Goal: Task Accomplishment & Management: Manage account settings

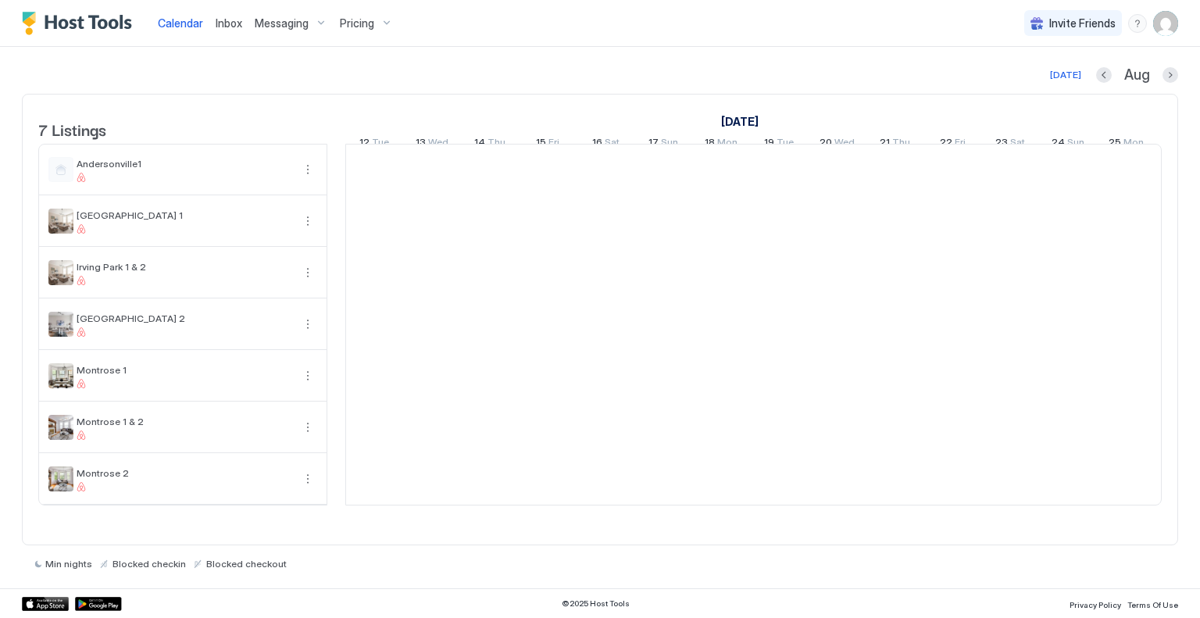
scroll to position [0, 868]
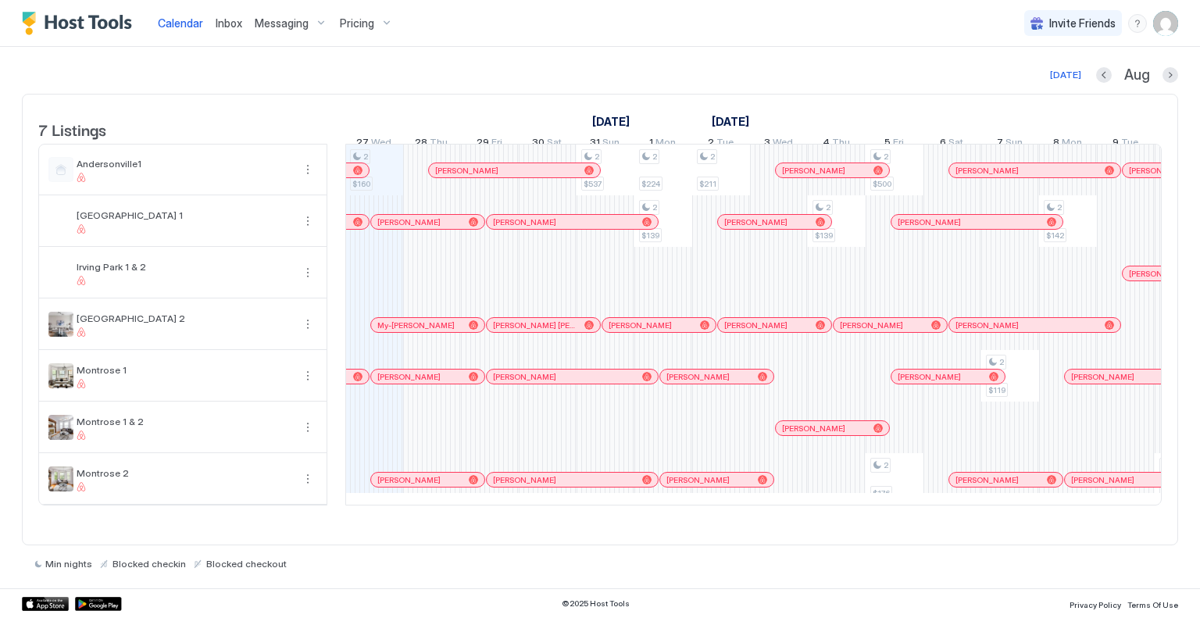
click at [1162, 67] on div at bounding box center [1170, 75] width 16 height 16
click at [1165, 70] on button "Next month" at bounding box center [1170, 75] width 16 height 16
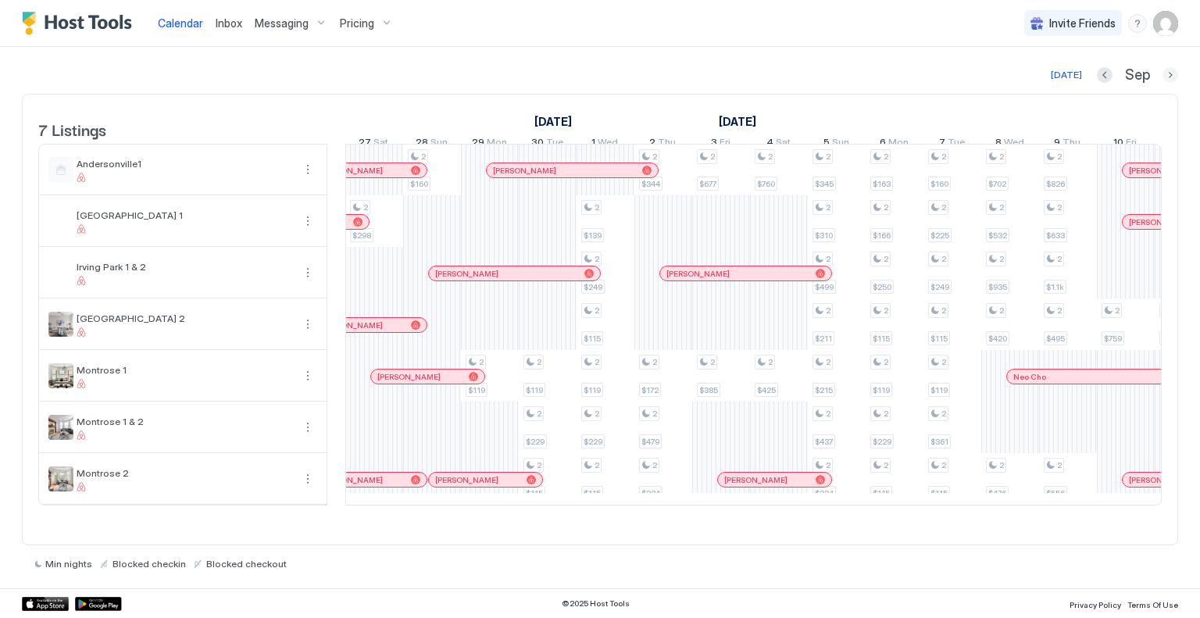
click at [1165, 70] on button "Next month" at bounding box center [1170, 75] width 16 height 16
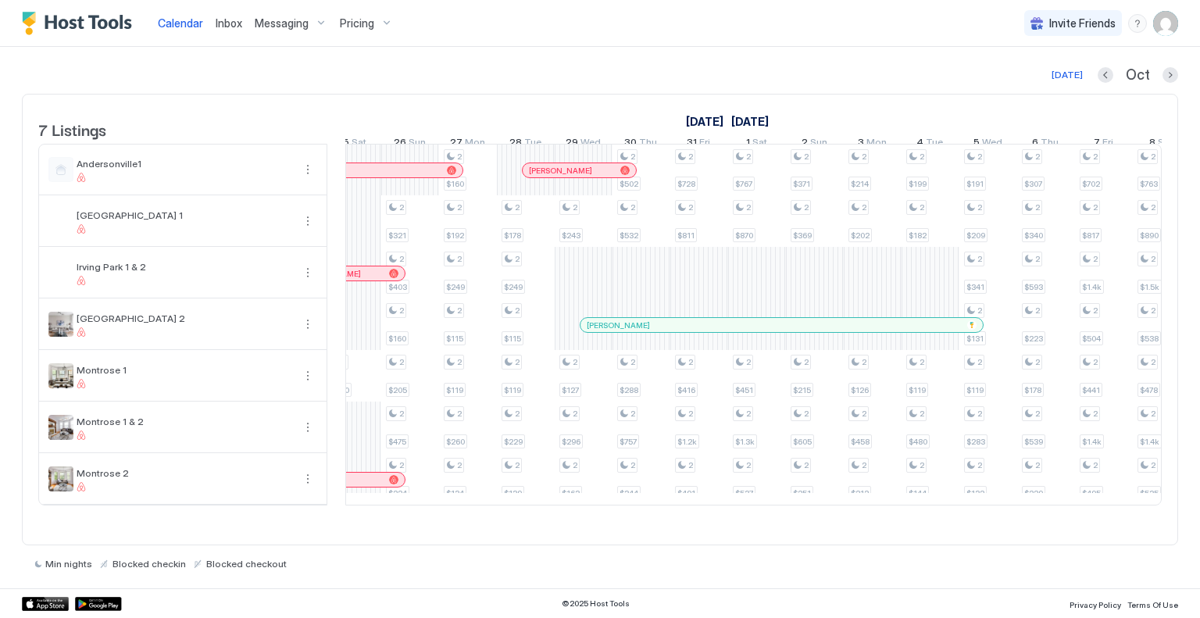
scroll to position [0, 0]
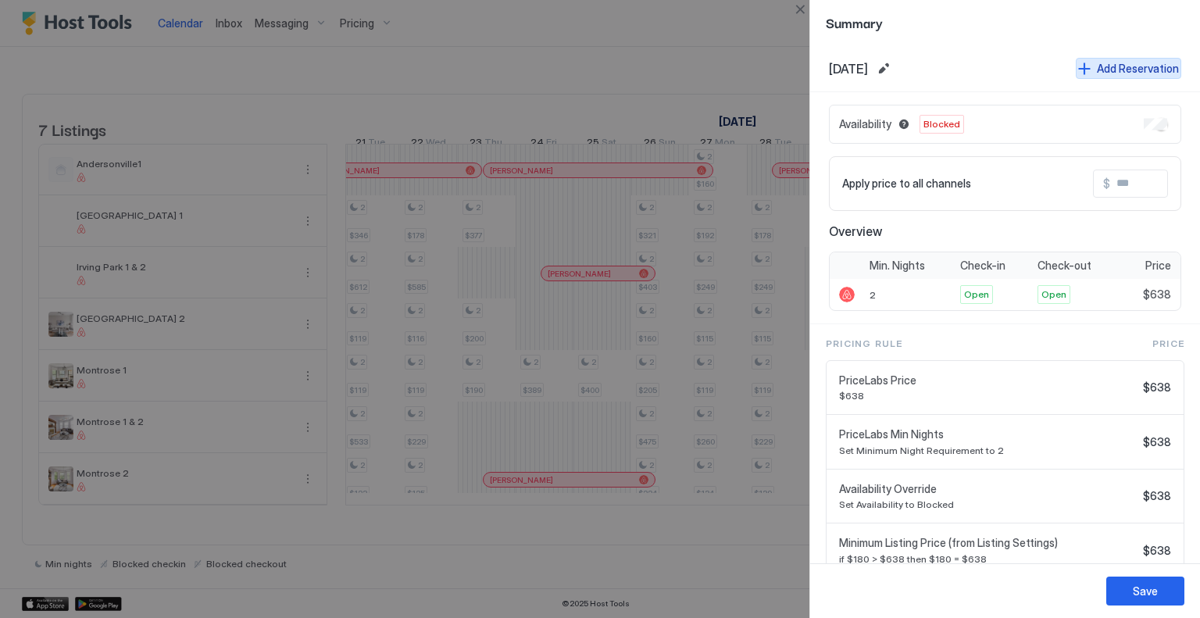
click at [1100, 58] on button "Add Reservation" at bounding box center [1128, 68] width 105 height 21
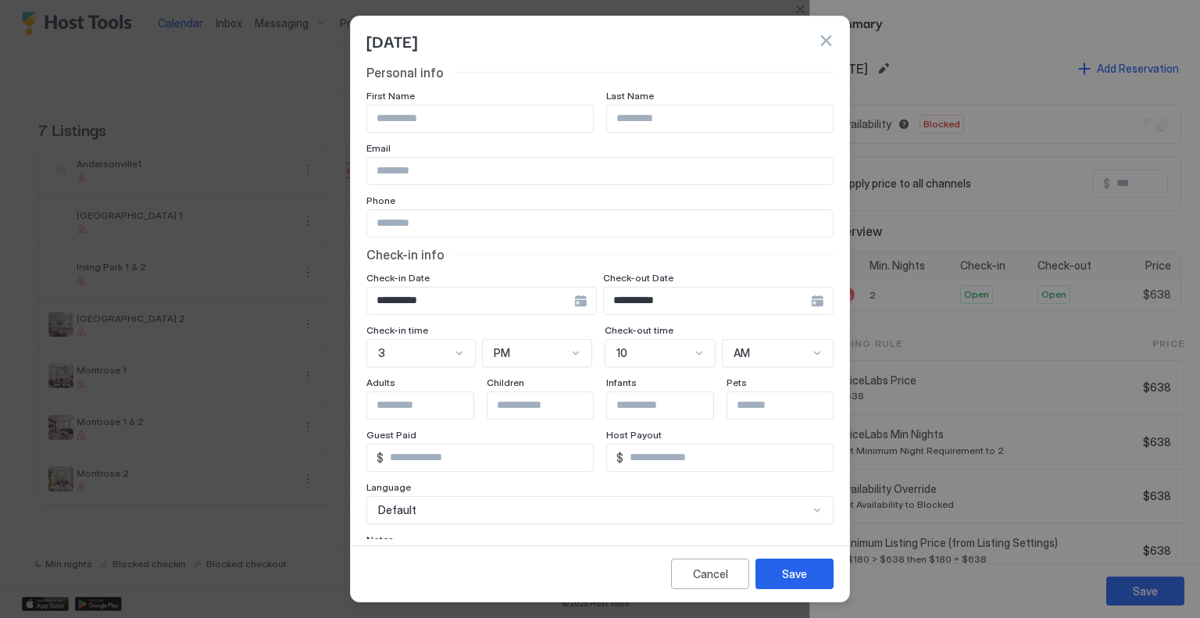
click at [427, 123] on input "Input Field" at bounding box center [480, 118] width 226 height 27
type input "******"
type input "*******"
type input "**********"
click at [406, 228] on input "Input Field" at bounding box center [600, 223] width 466 height 27
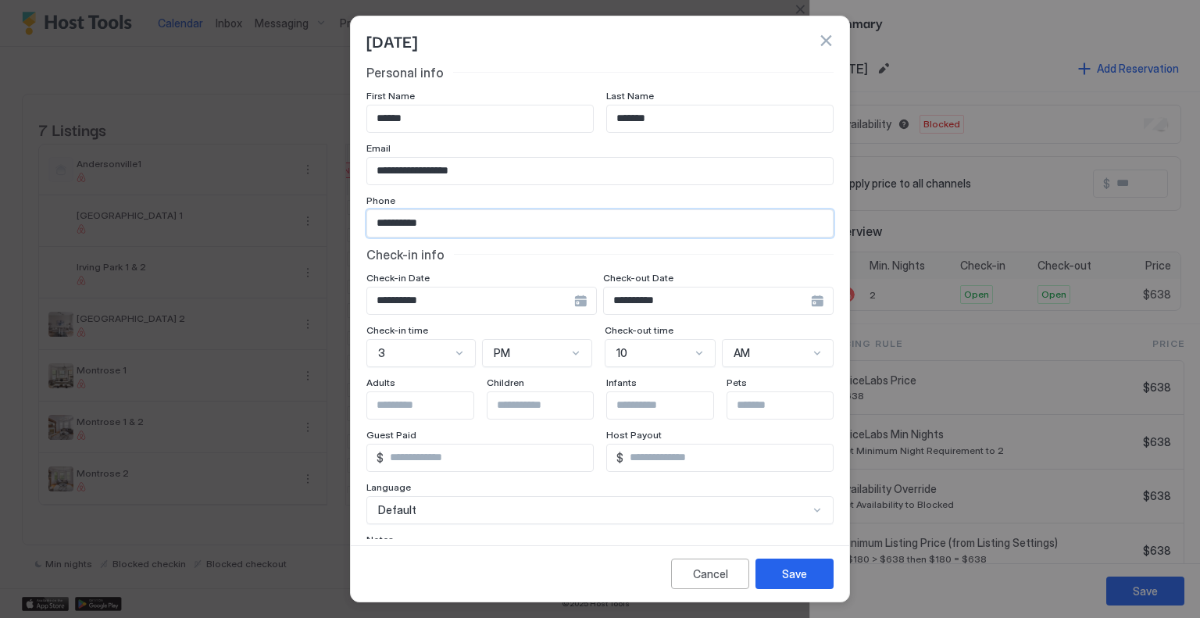
type input "**********"
click at [597, 299] on div "**********" at bounding box center [481, 301] width 230 height 28
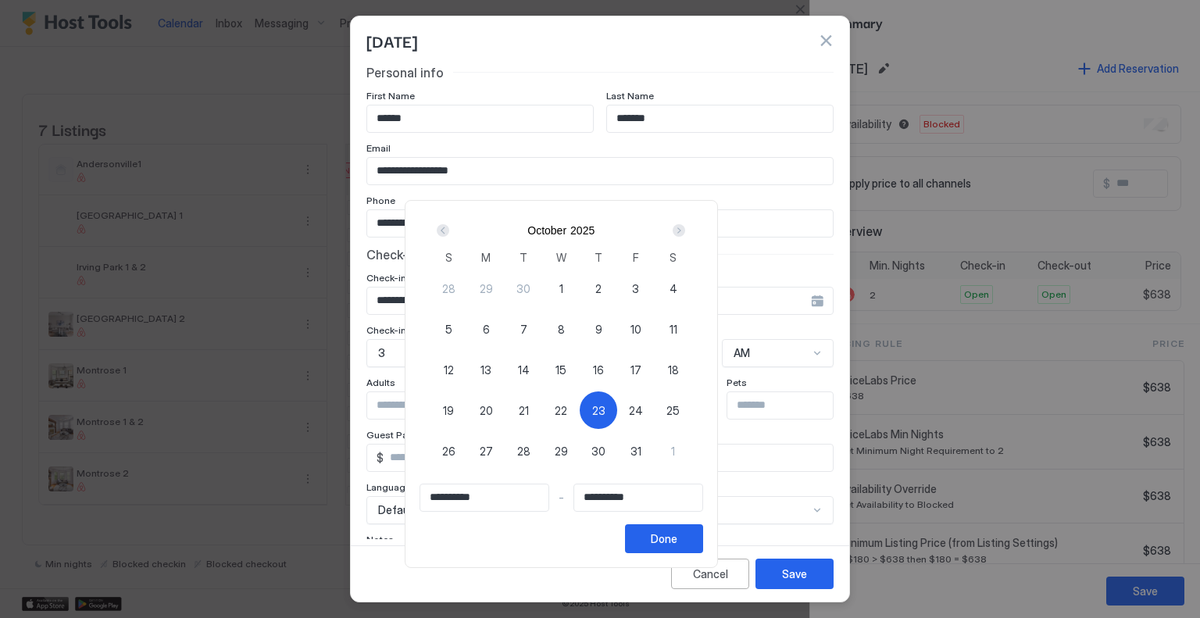
click at [643, 408] on span "24" at bounding box center [636, 410] width 14 height 16
type input "**********"
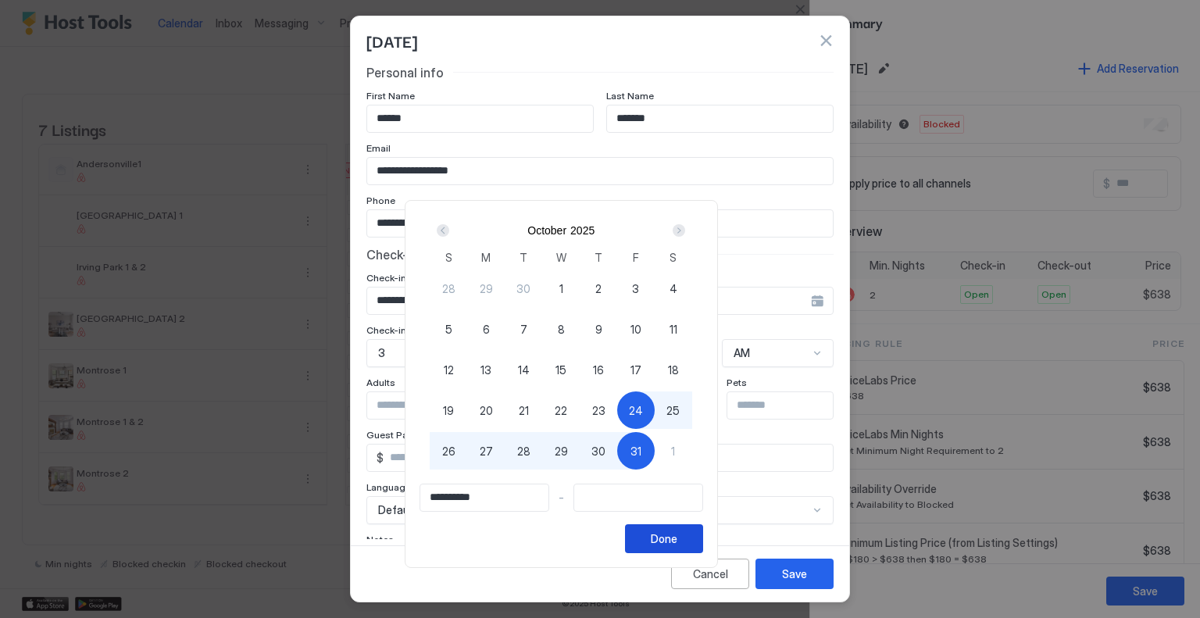
click at [677, 538] on div "Done" at bounding box center [664, 538] width 27 height 16
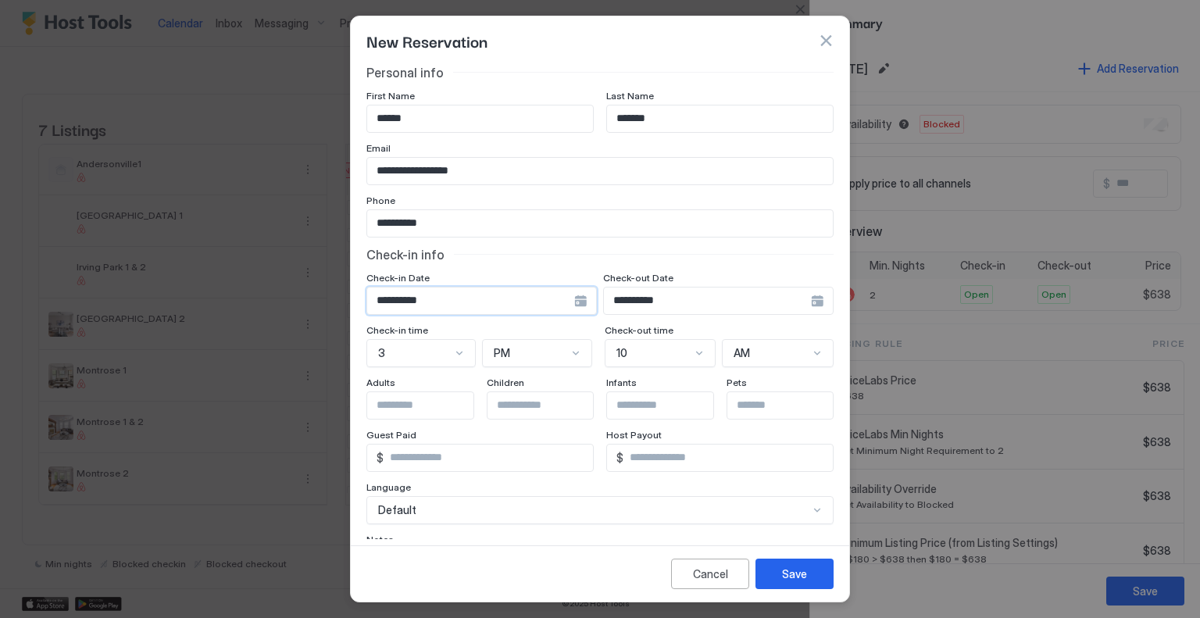
click at [455, 300] on input "**********" at bounding box center [470, 300] width 207 height 27
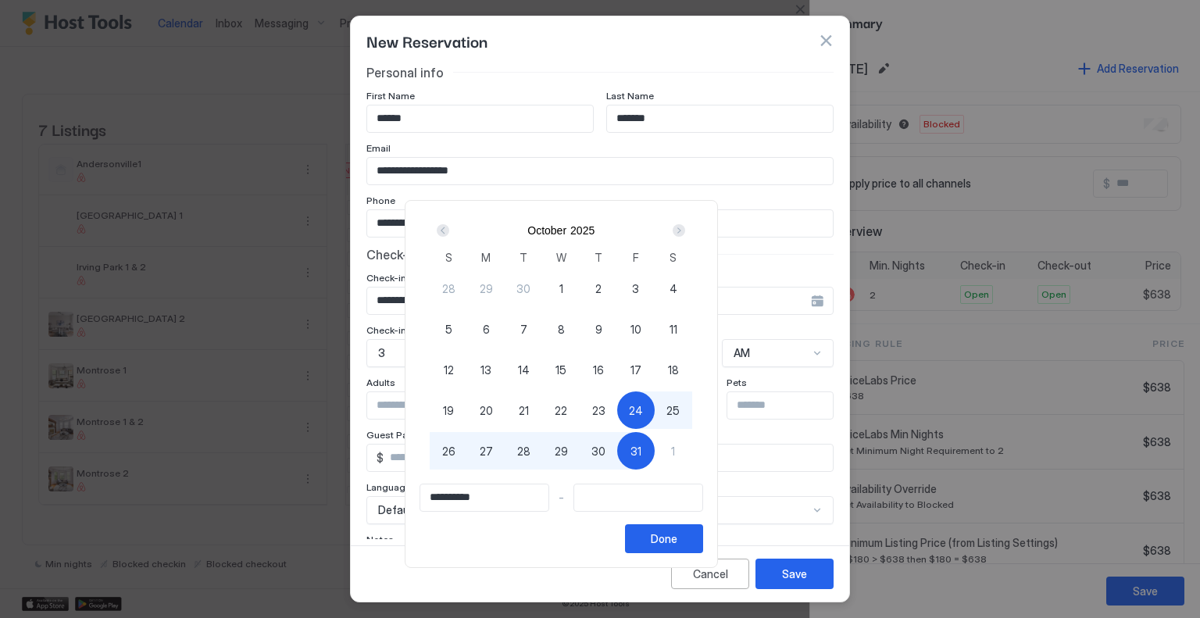
click at [617, 403] on div "23" at bounding box center [598, 409] width 37 height 37
type input "**********"
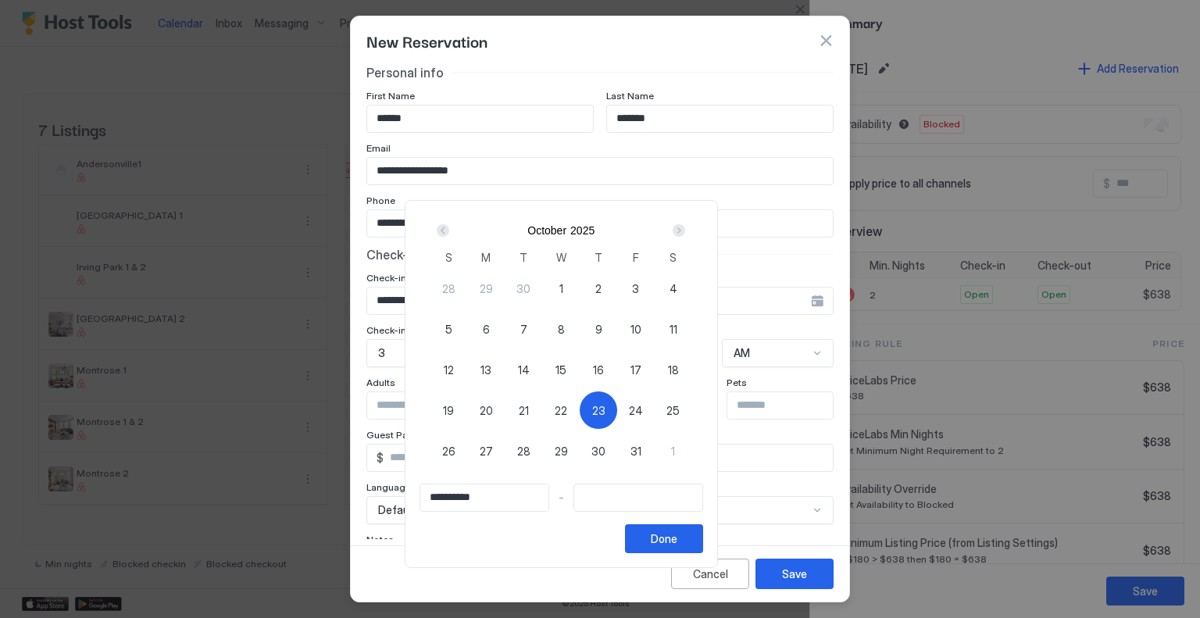
type input "**********"
click at [655, 405] on div "24" at bounding box center [635, 409] width 37 height 37
type input "**********"
click at [677, 533] on div "Done" at bounding box center [664, 538] width 27 height 16
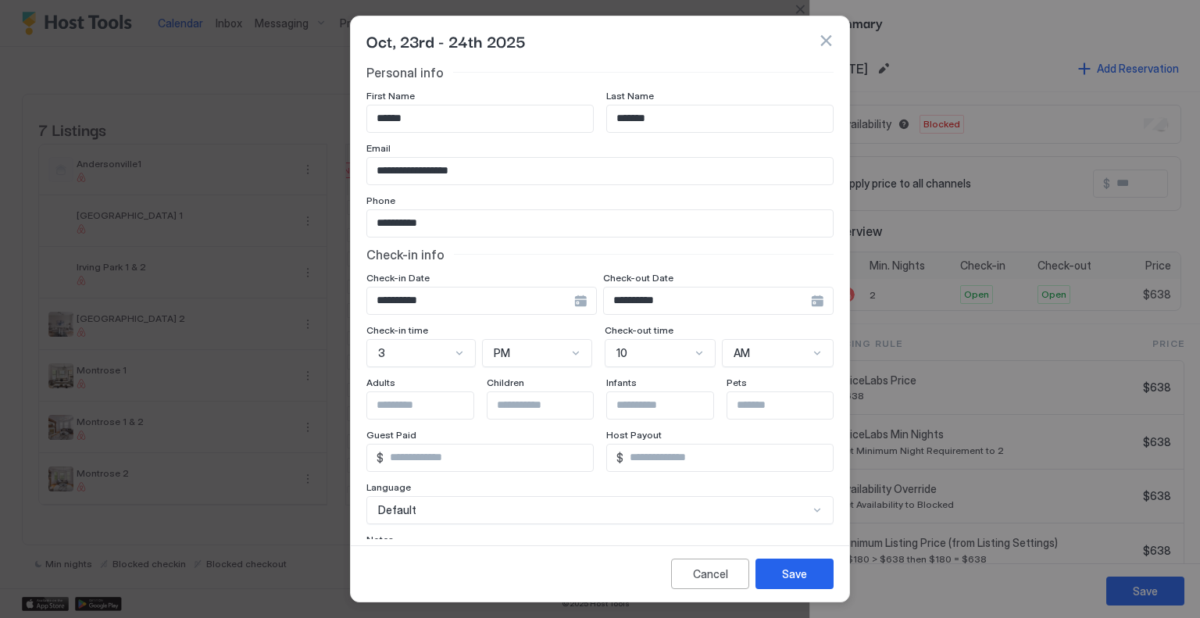
click at [476, 349] on div "10" at bounding box center [420, 353] width 109 height 28
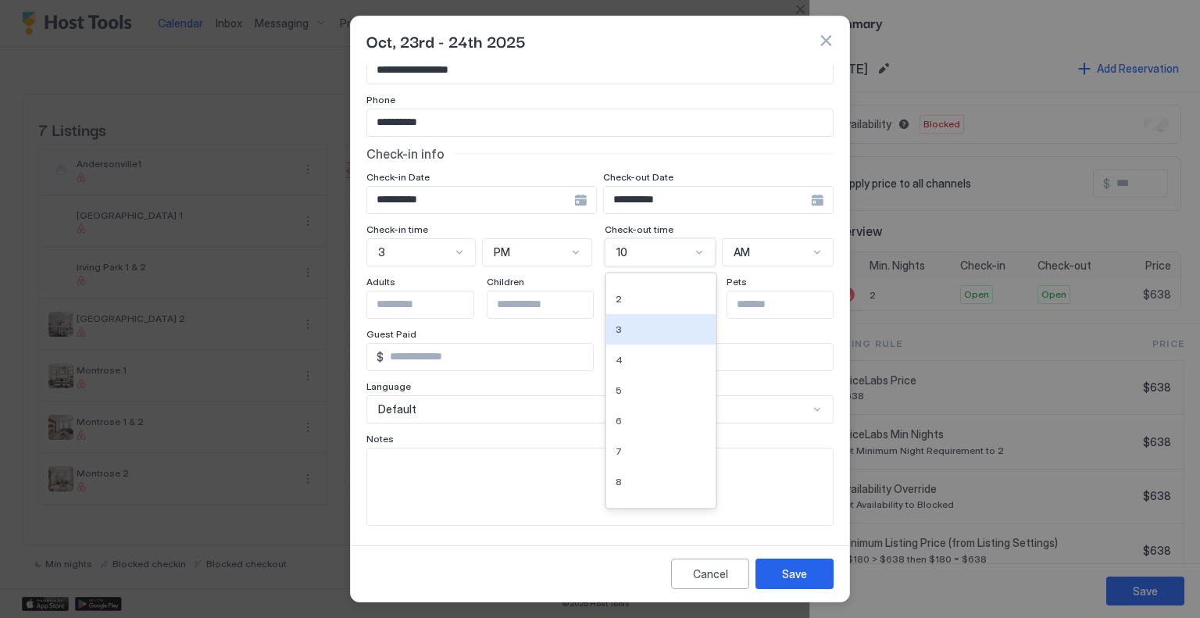
scroll to position [18, 0]
click at [662, 329] on div "3" at bounding box center [660, 332] width 91 height 12
click at [569, 254] on div "AM" at bounding box center [532, 252] width 74 height 14
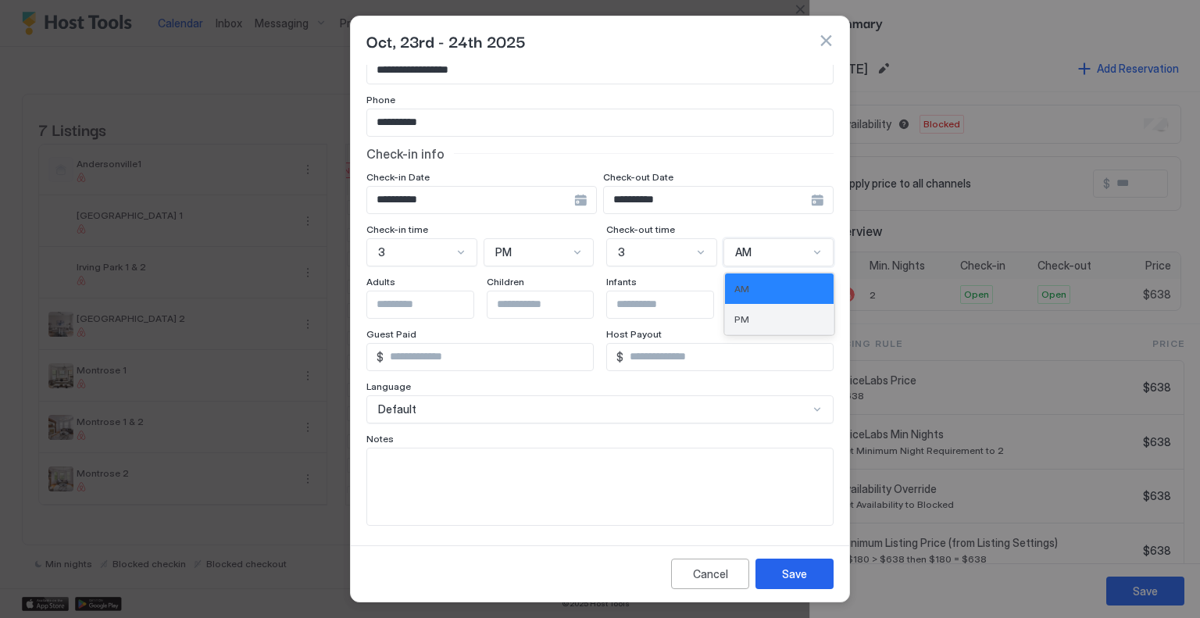
click at [744, 306] on div "PM" at bounding box center [779, 319] width 109 height 30
click at [461, 363] on input "*" at bounding box center [488, 357] width 209 height 27
type input "***"
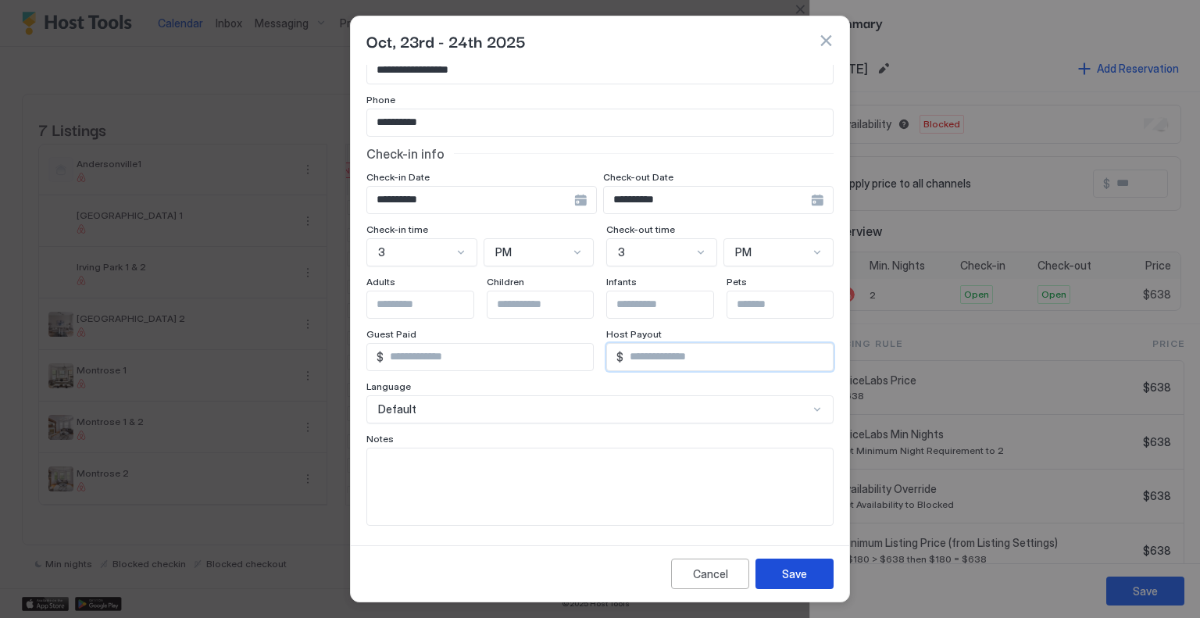
type input "***"
click at [787, 571] on div "Save" at bounding box center [794, 574] width 25 height 16
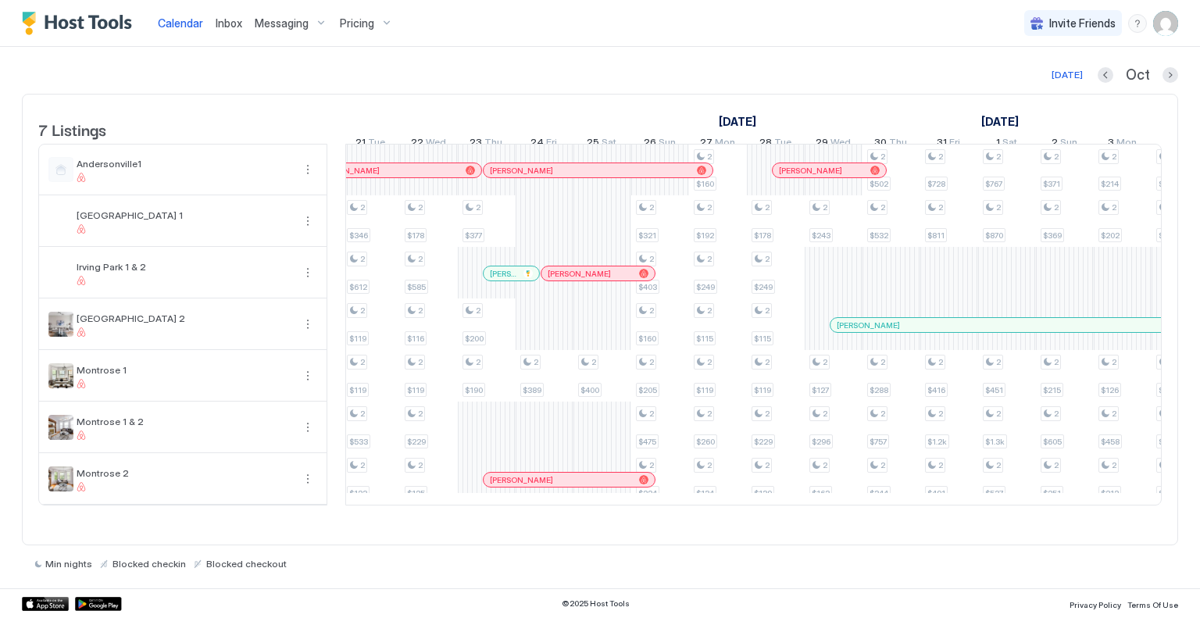
click at [500, 280] on div at bounding box center [500, 273] width 12 height 12
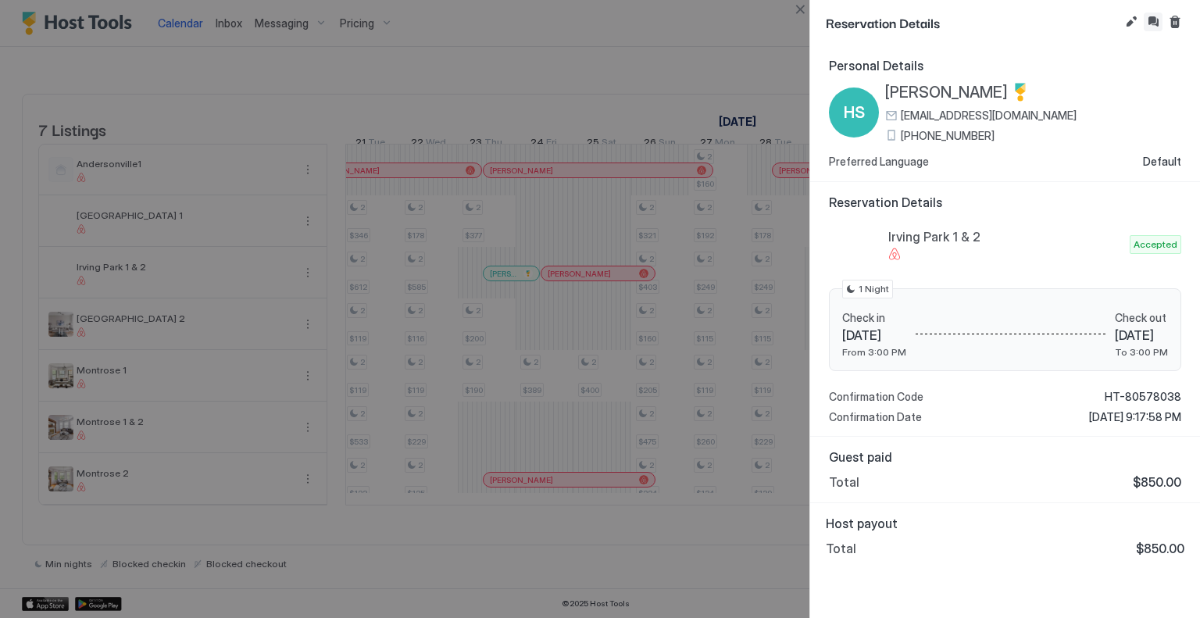
click at [1150, 20] on button "Inbox" at bounding box center [1153, 21] width 19 height 19
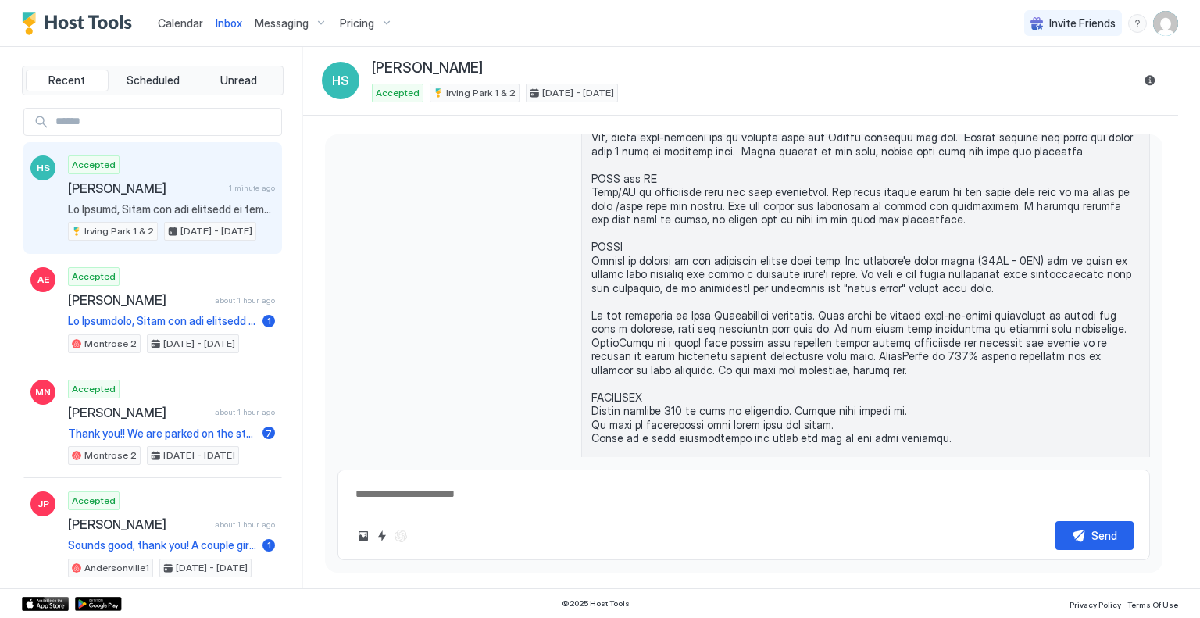
scroll to position [1599, 0]
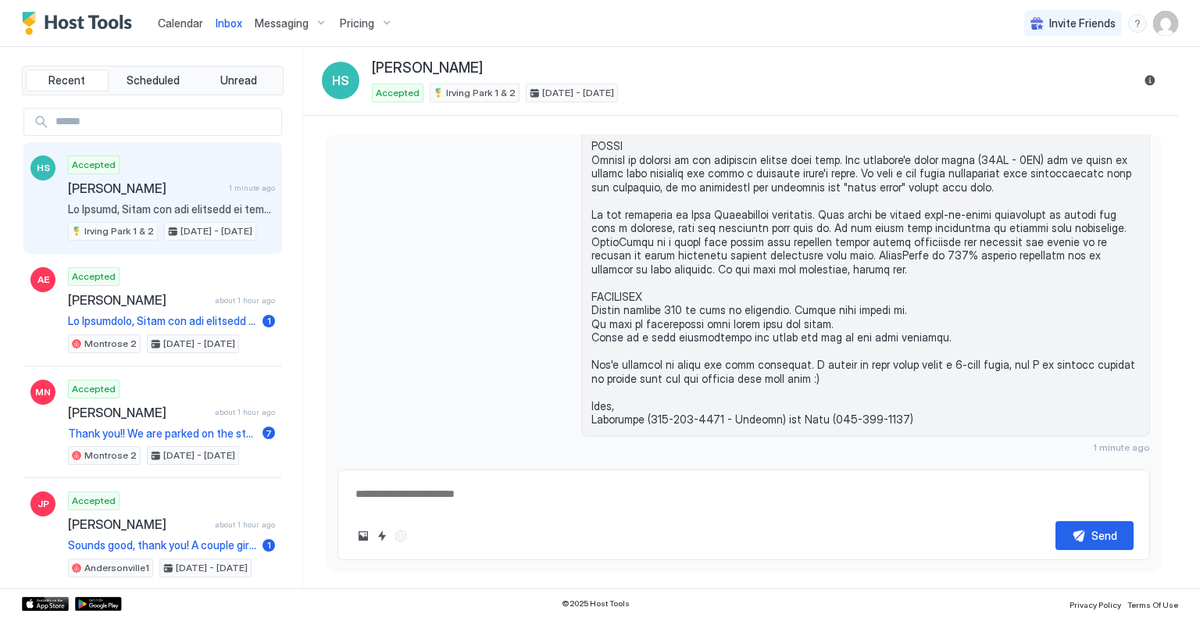
click at [1010, 466] on button "Scheduled Messages" at bounding box center [1076, 476] width 145 height 21
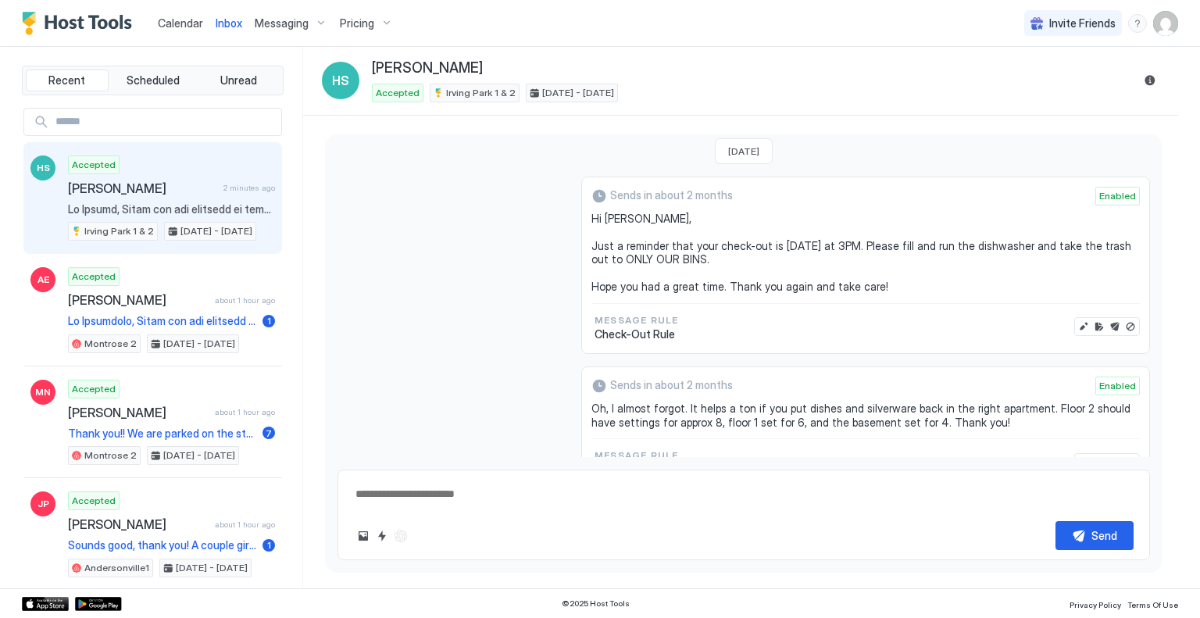
scroll to position [2358, 0]
click at [1076, 318] on button "Edit message" at bounding box center [1084, 326] width 16 height 16
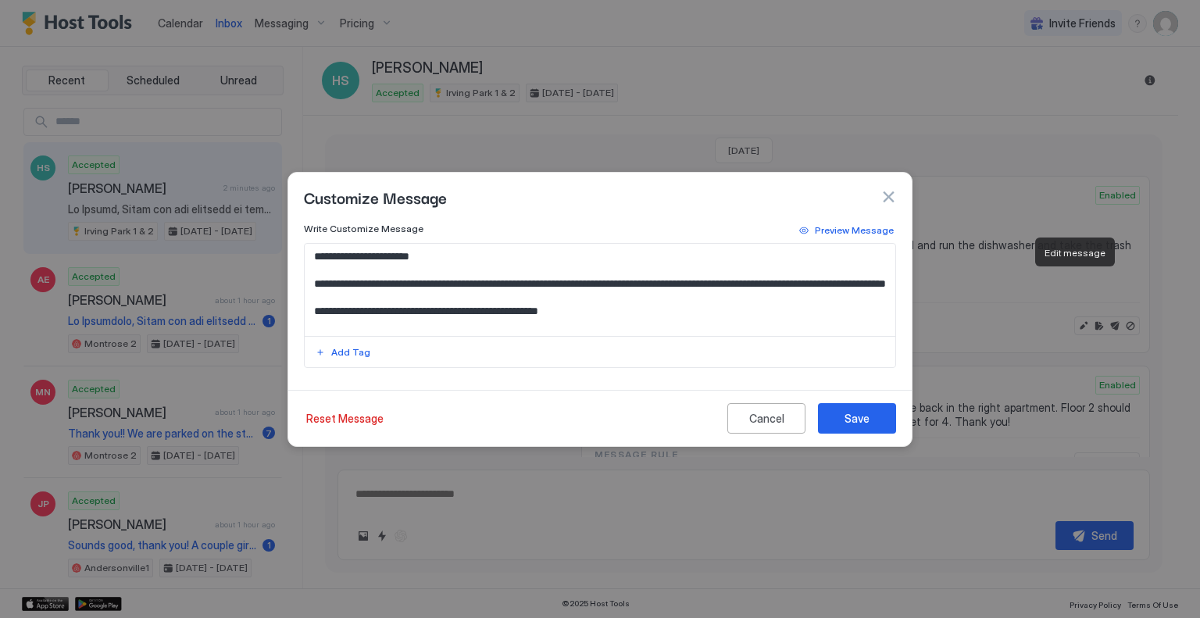
click at [886, 203] on button "button" at bounding box center [888, 197] width 16 height 16
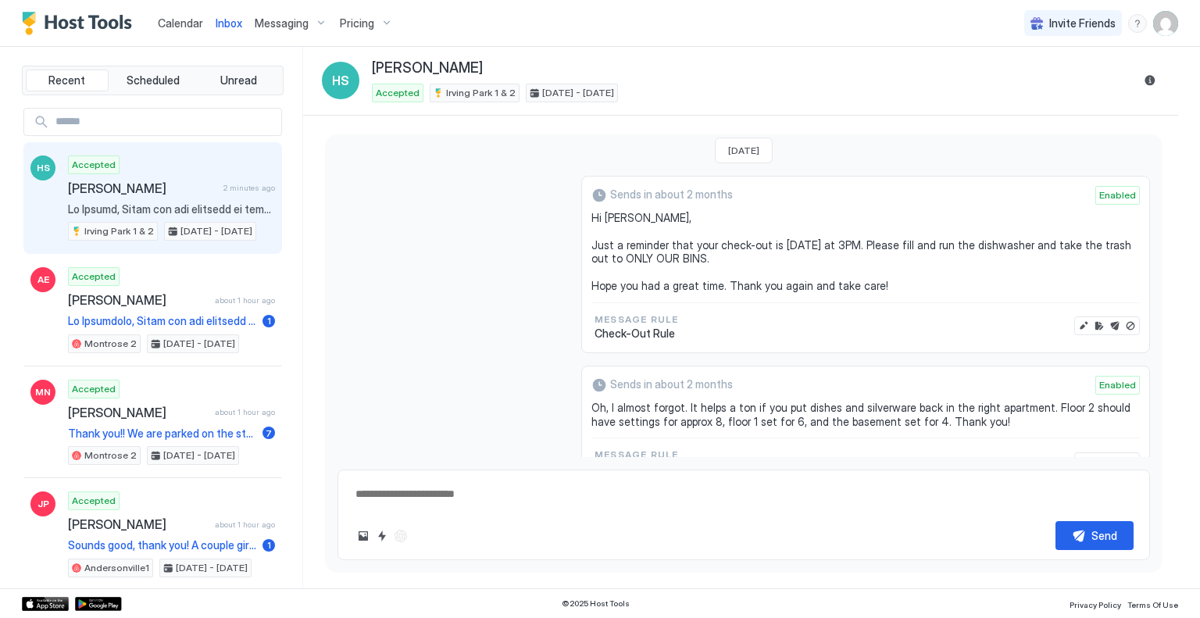
click at [1122, 318] on button "Disable message" at bounding box center [1130, 326] width 16 height 16
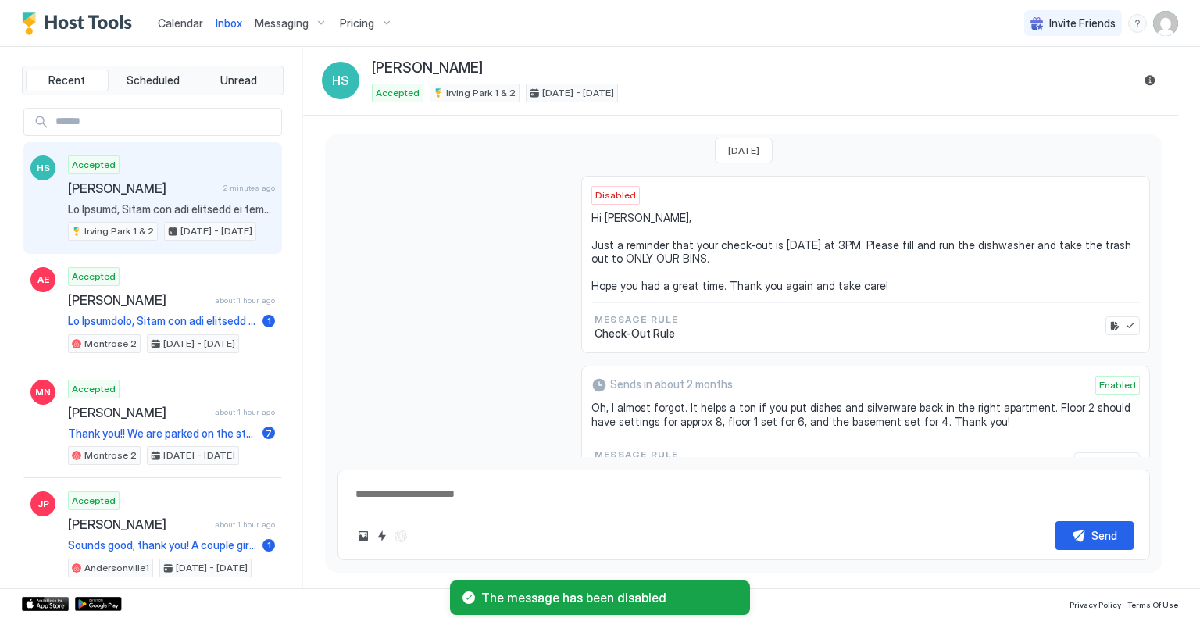
click at [1107, 318] on button "Edit rule" at bounding box center [1115, 326] width 16 height 16
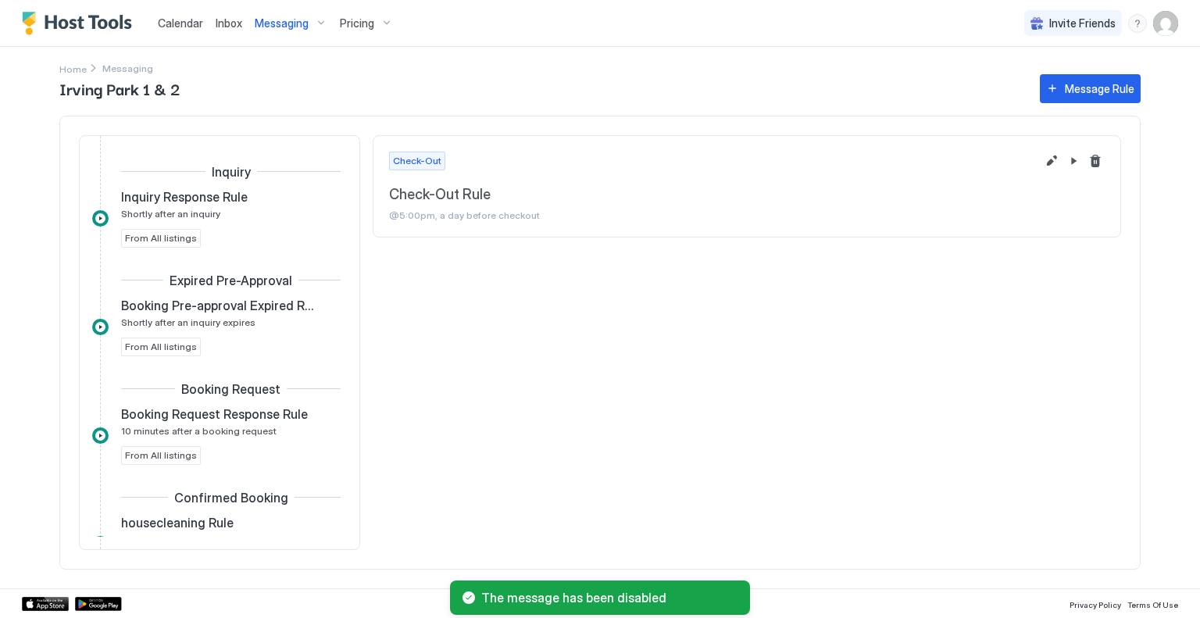
scroll to position [615, 0]
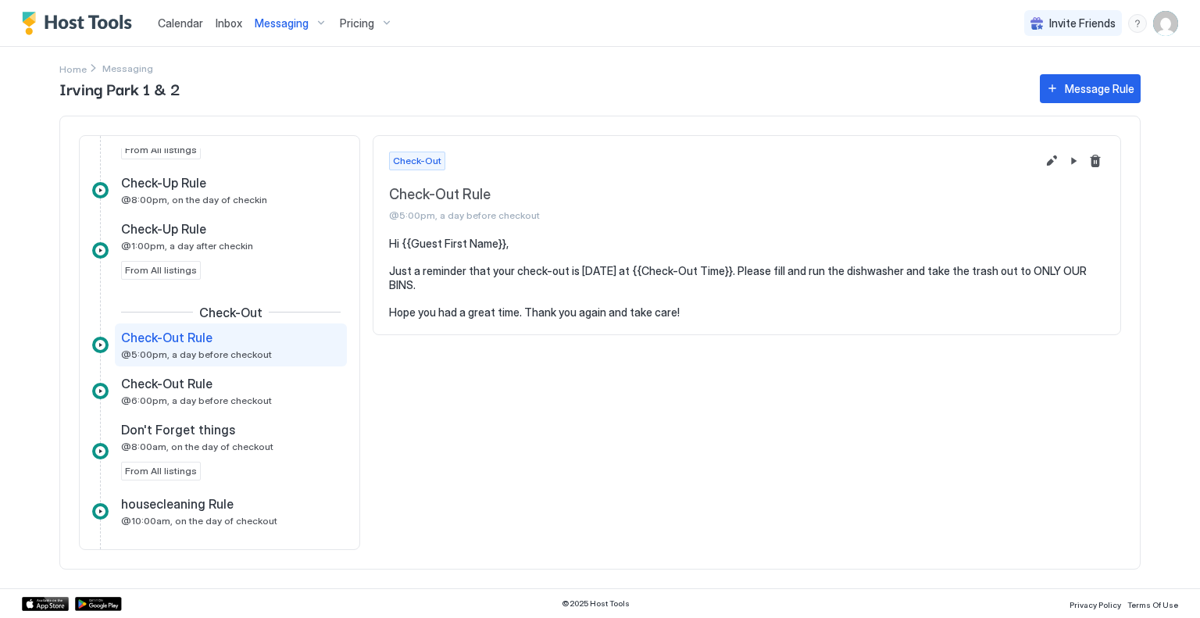
click at [1094, 164] on button "Delete message rule" at bounding box center [1095, 161] width 19 height 19
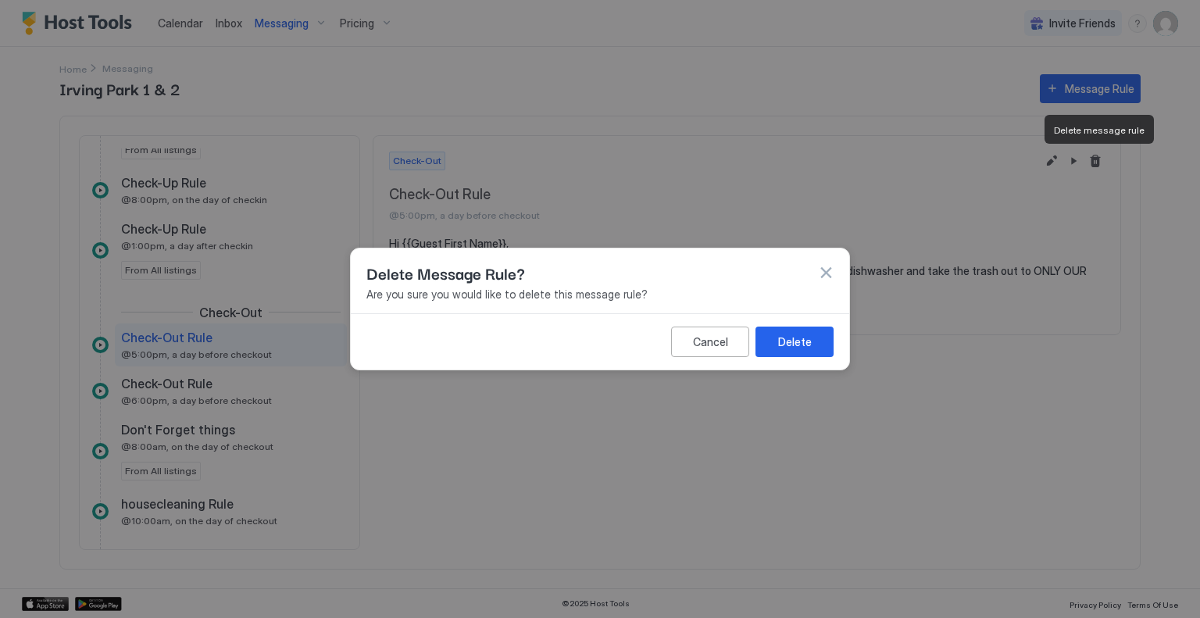
click at [977, 403] on div at bounding box center [600, 309] width 1200 height 618
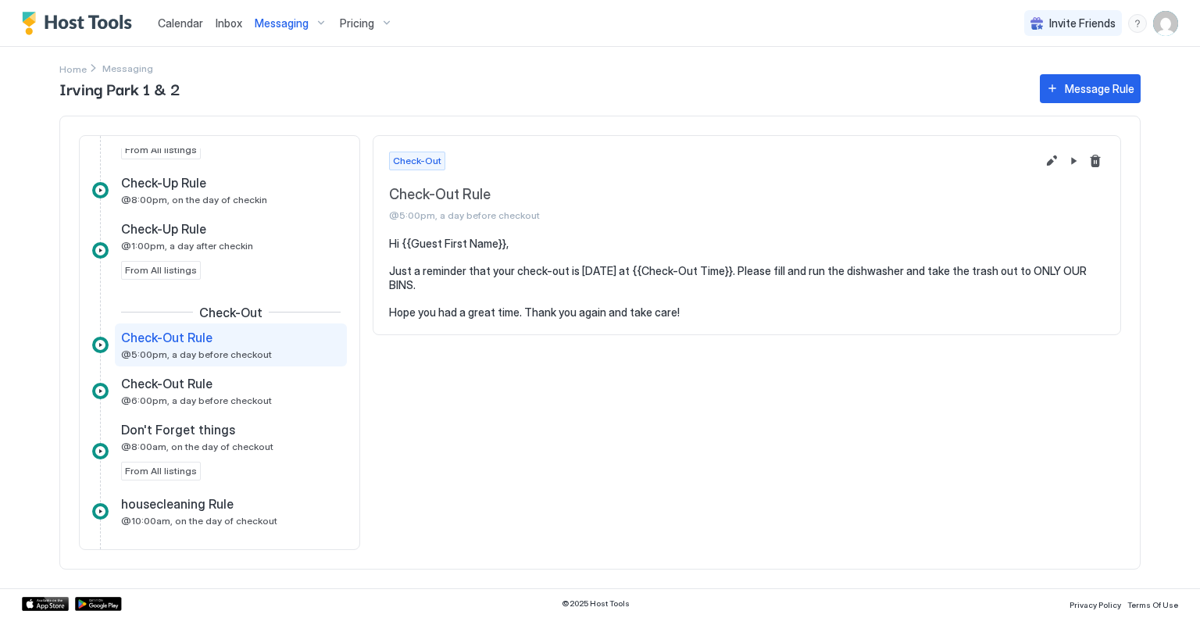
click at [227, 25] on span "Inbox" at bounding box center [229, 22] width 27 height 13
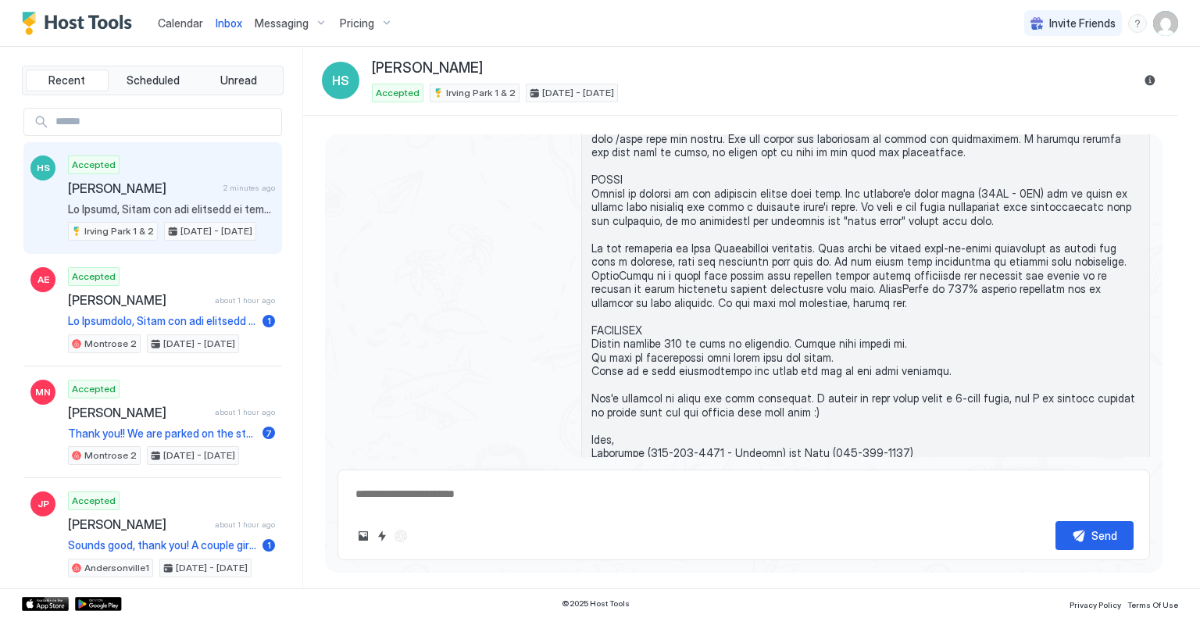
scroll to position [1599, 0]
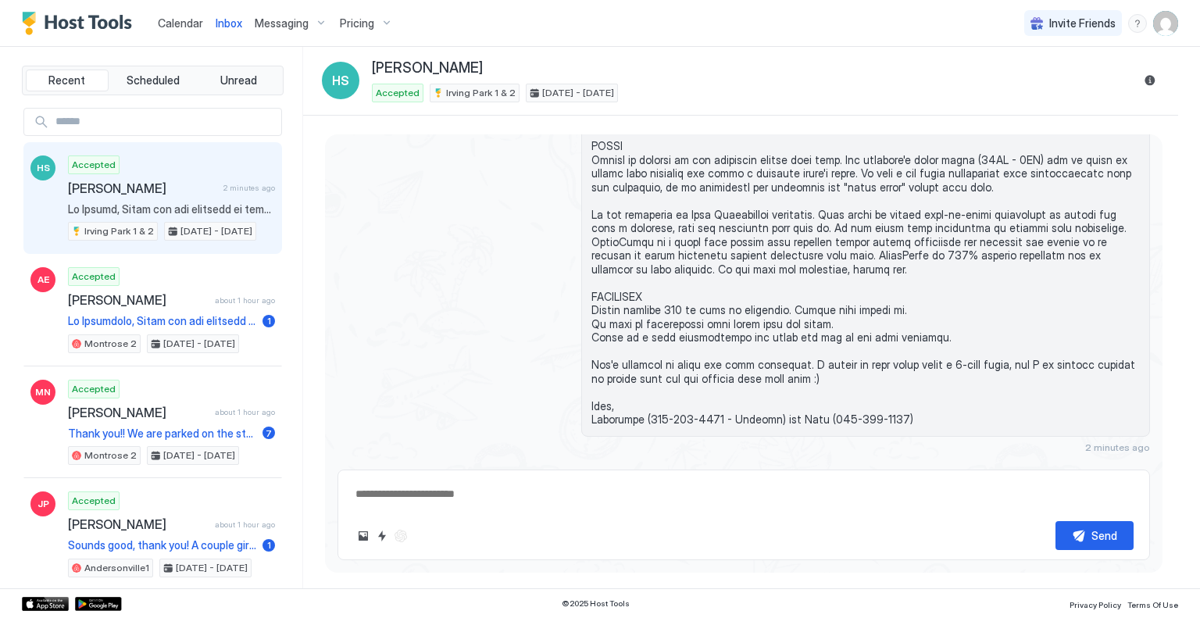
click at [1068, 468] on div "Scheduled Messages" at bounding box center [1079, 476] width 106 height 16
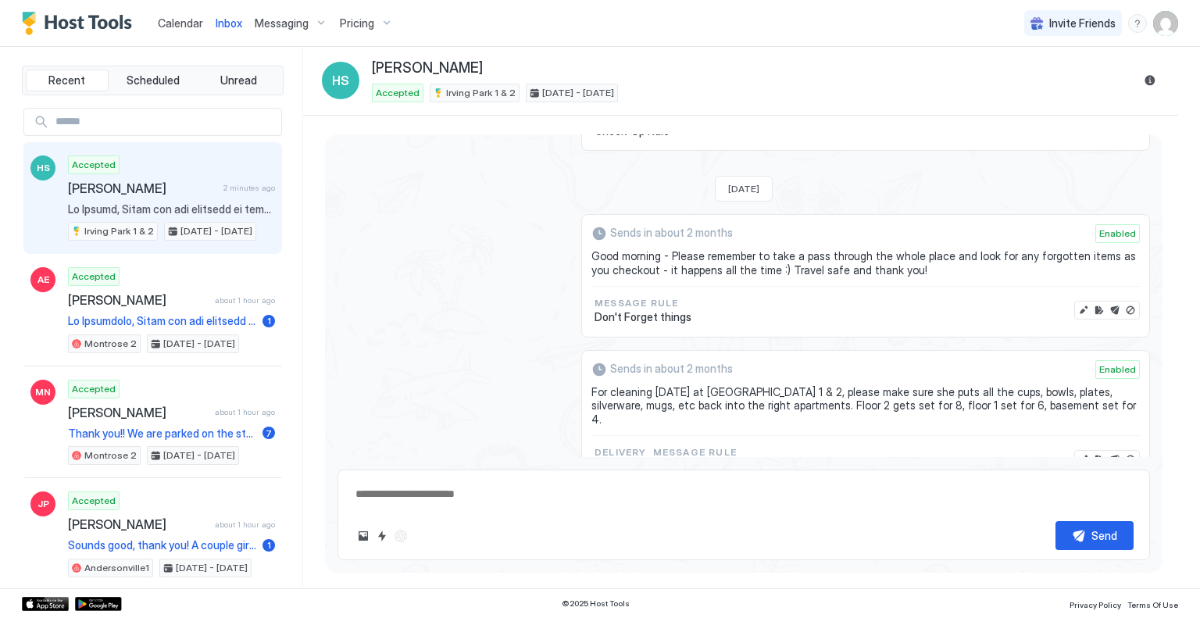
click at [1099, 362] on span "Enabled" at bounding box center [1117, 369] width 37 height 14
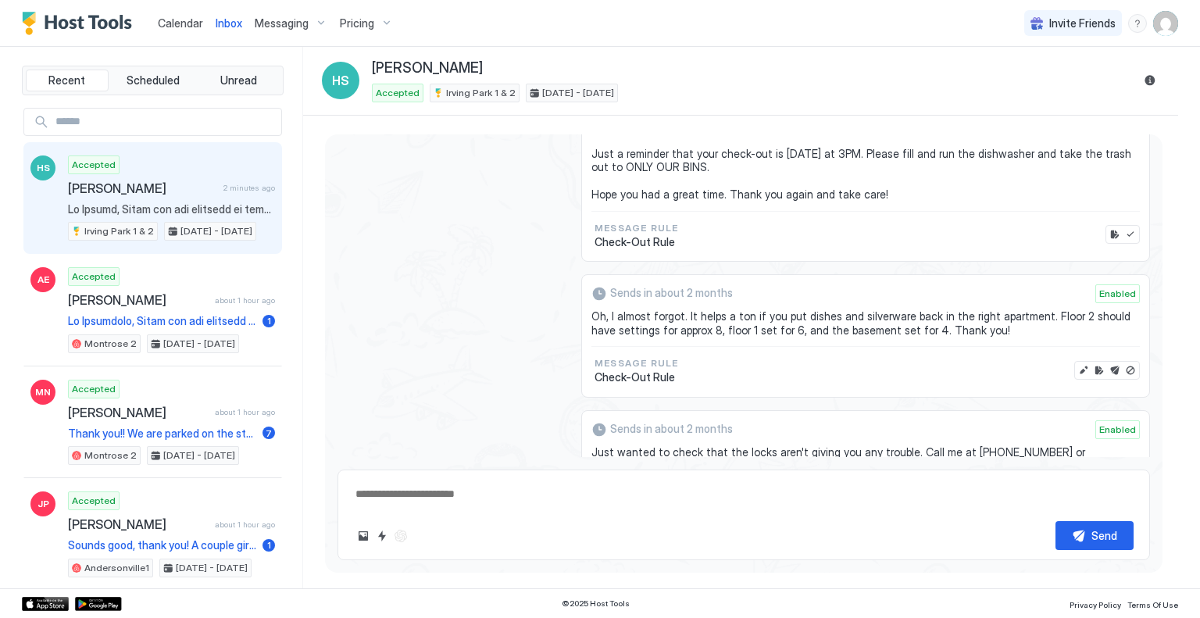
scroll to position [2452, 0]
click at [1091, 360] on button "Edit rule" at bounding box center [1099, 368] width 16 height 16
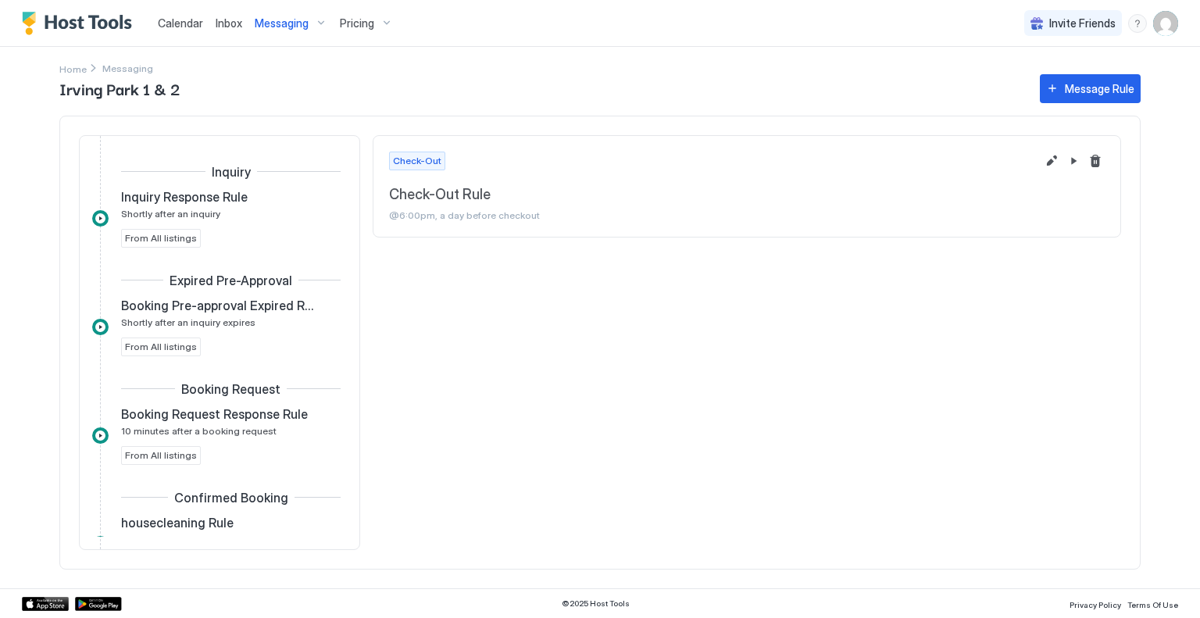
scroll to position [660, 0]
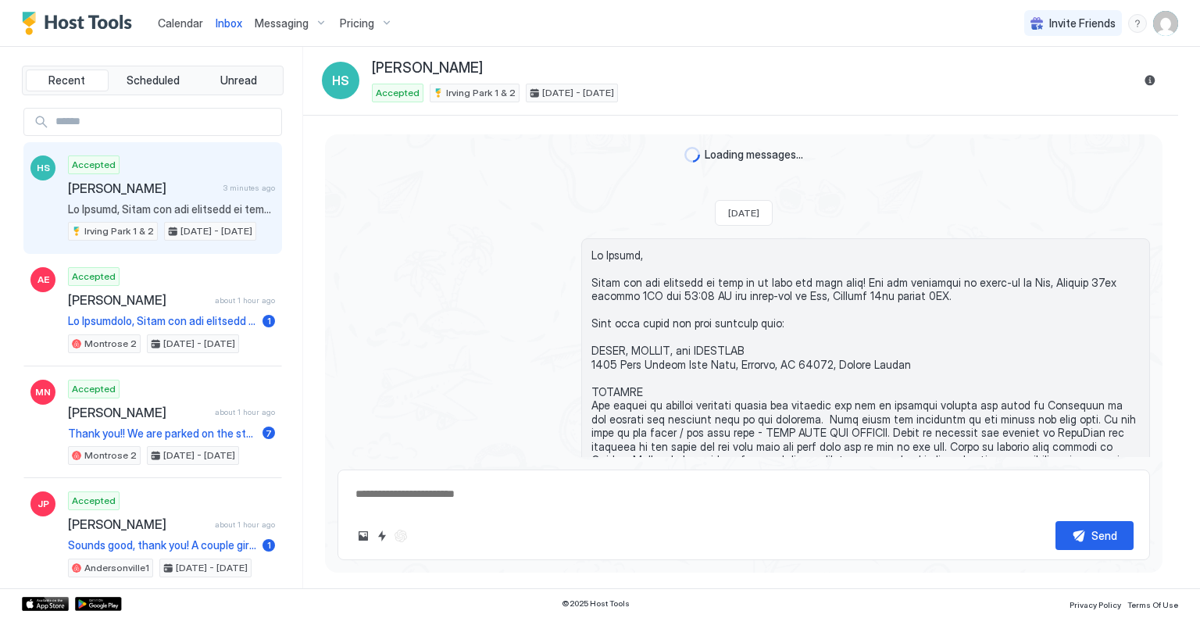
scroll to position [1599, 0]
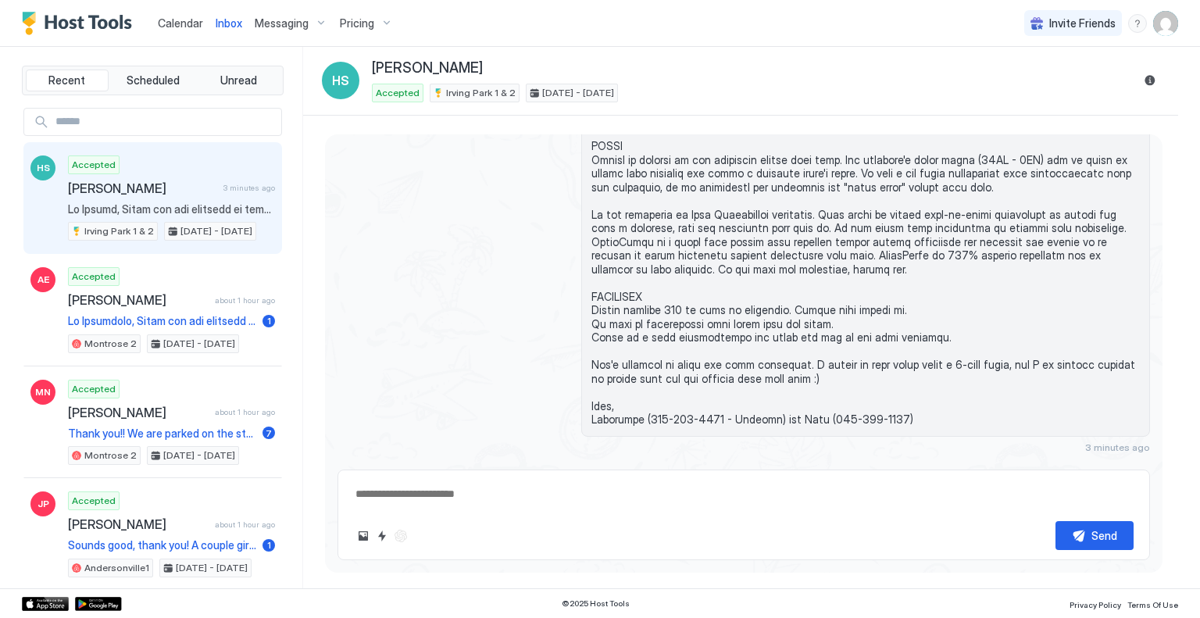
click at [1050, 468] on div "Scheduled Messages" at bounding box center [1079, 476] width 106 height 16
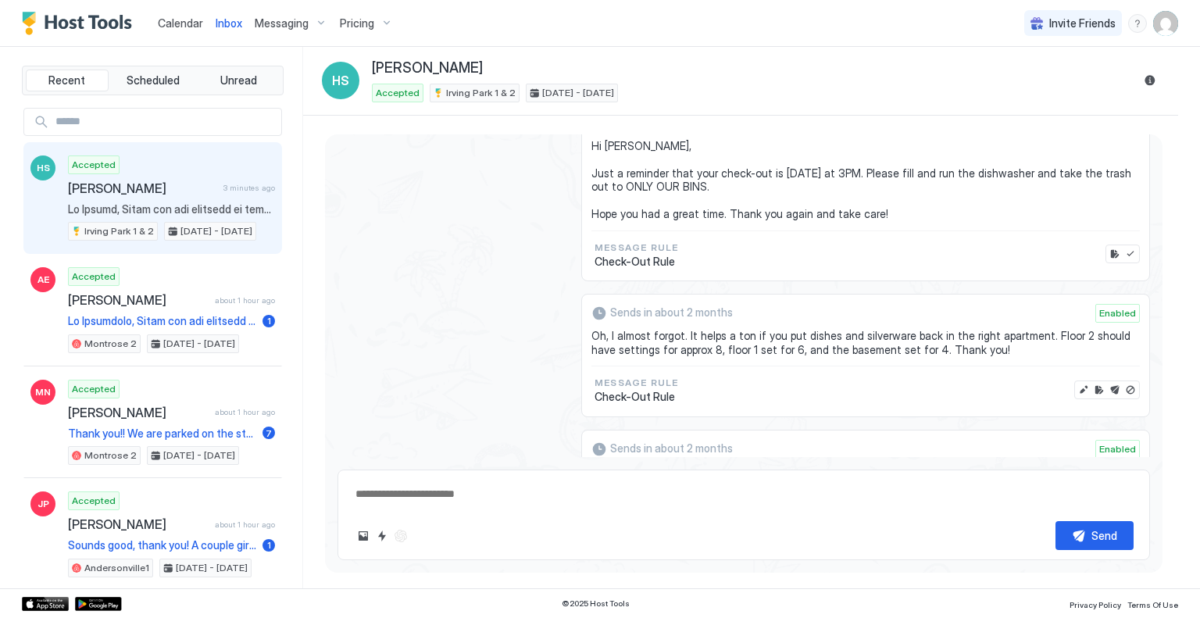
scroll to position [2444, 0]
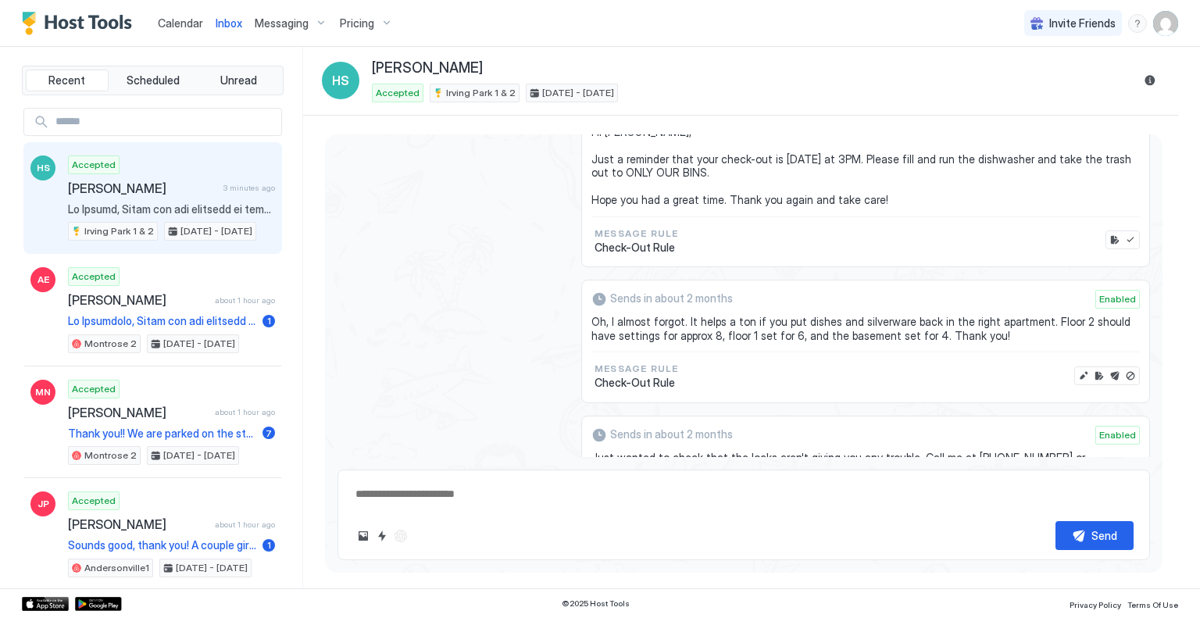
click at [1100, 292] on span "Enabled" at bounding box center [1117, 299] width 37 height 14
click at [1026, 315] on span "Oh, I almost forgot. It helps a ton if you put dishes and silverware back in th…" at bounding box center [865, 328] width 548 height 27
click at [894, 315] on span "Oh, I almost forgot. It helps a ton if you put dishes and silverware back in th…" at bounding box center [865, 328] width 548 height 27
click at [640, 290] on div "Sends in about 2 months Enabled" at bounding box center [865, 302] width 548 height 25
click at [1122, 368] on button "Disable message" at bounding box center [1130, 376] width 16 height 16
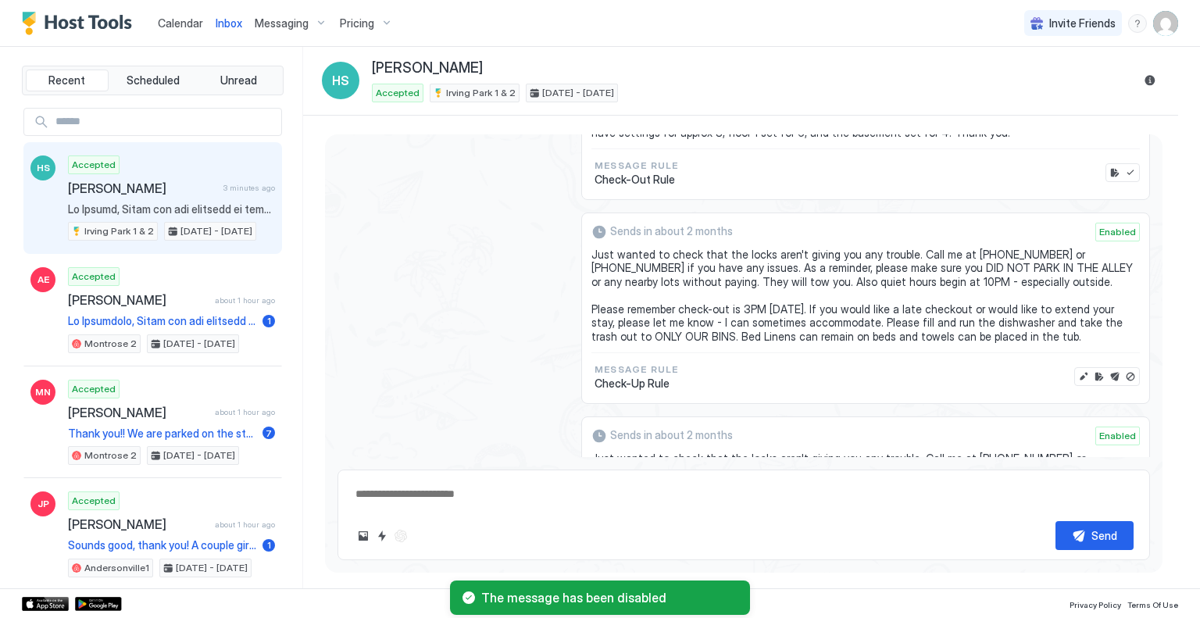
scroll to position [2650, 0]
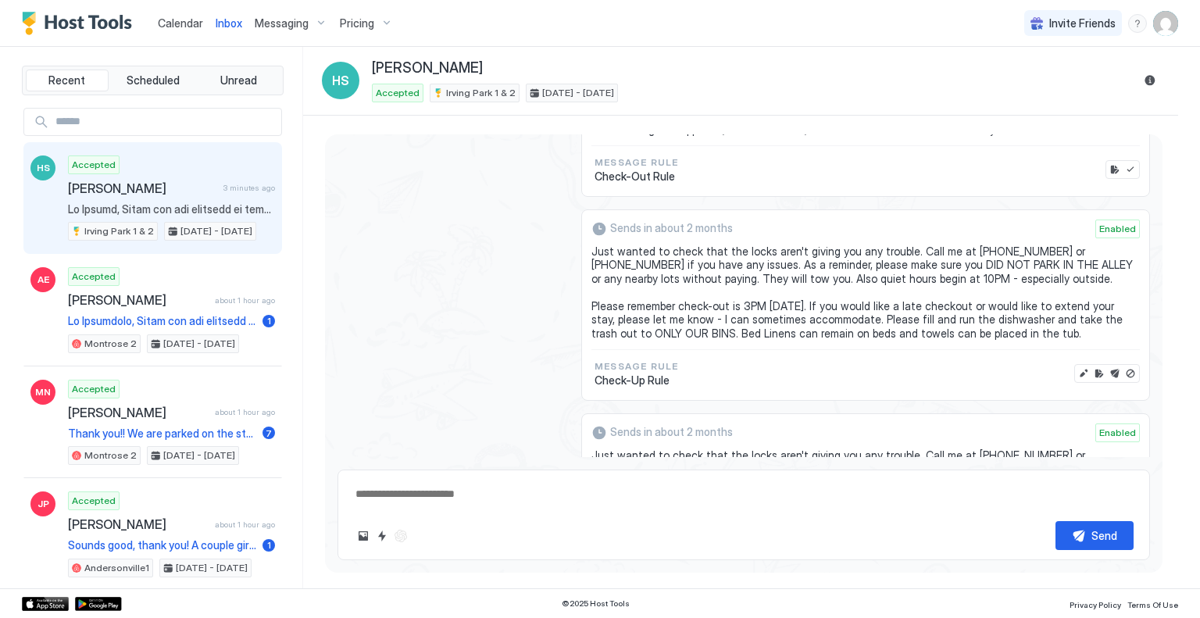
click at [1122, 366] on button "Disable message" at bounding box center [1130, 374] width 16 height 16
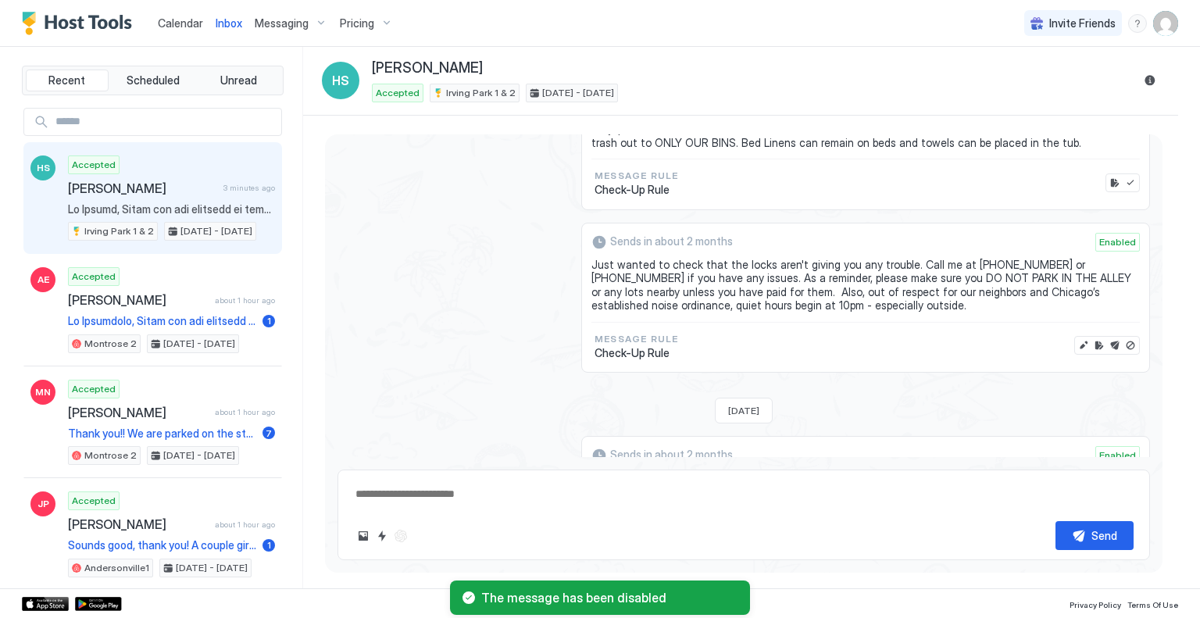
scroll to position [2845, 0]
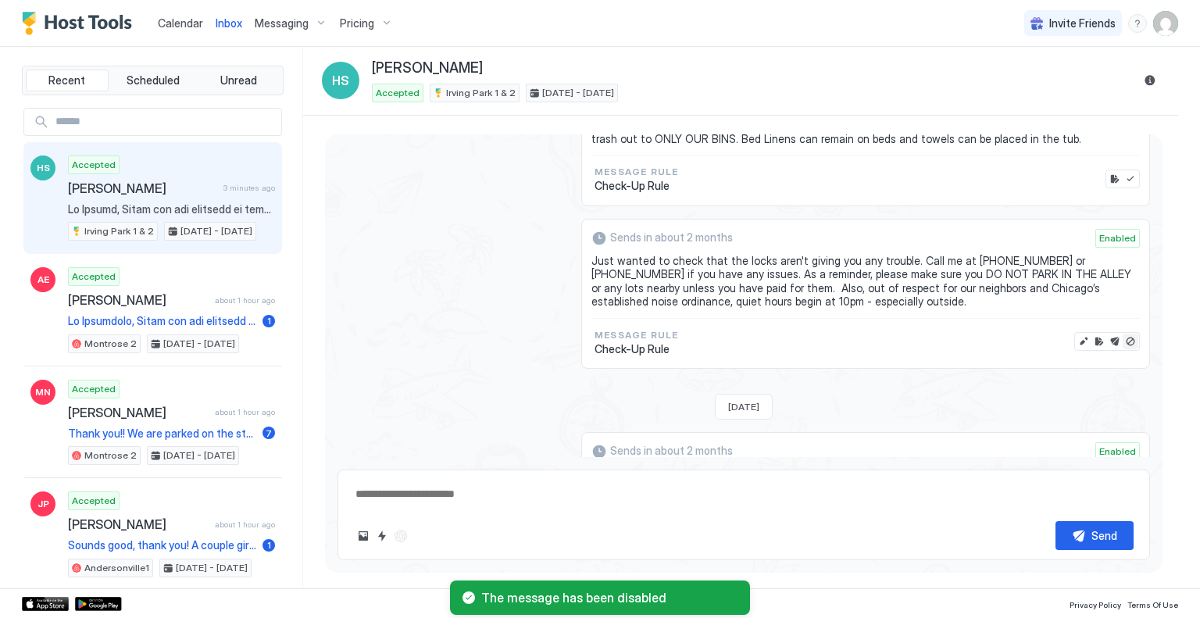
click at [1122, 334] on button "Disable message" at bounding box center [1130, 342] width 16 height 16
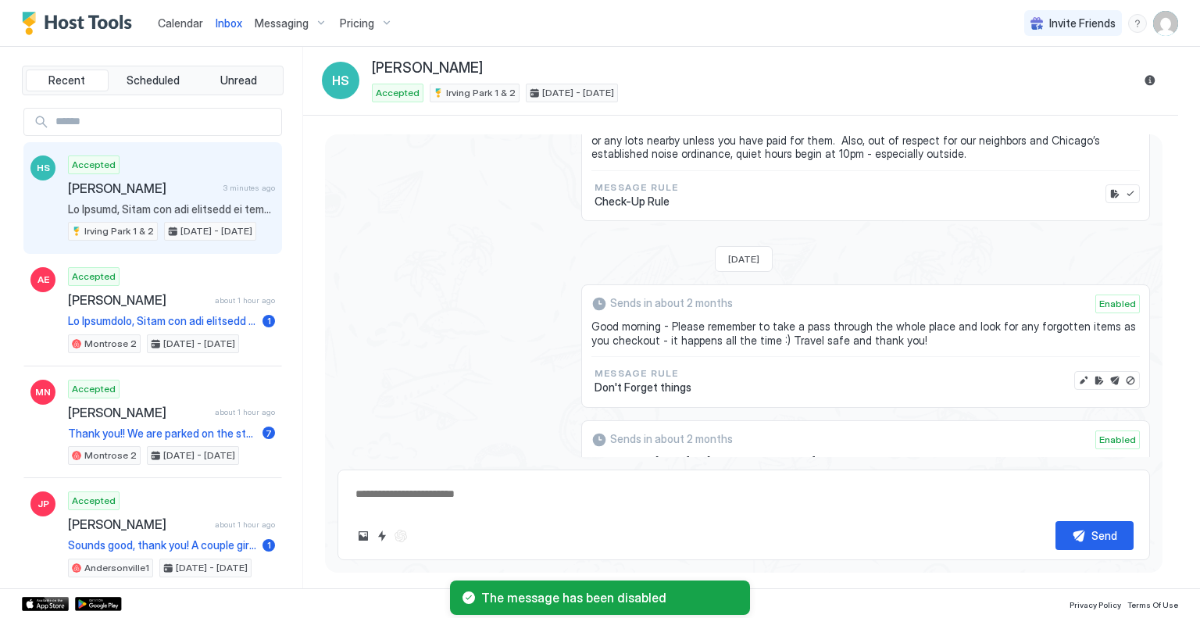
scroll to position [2996, 0]
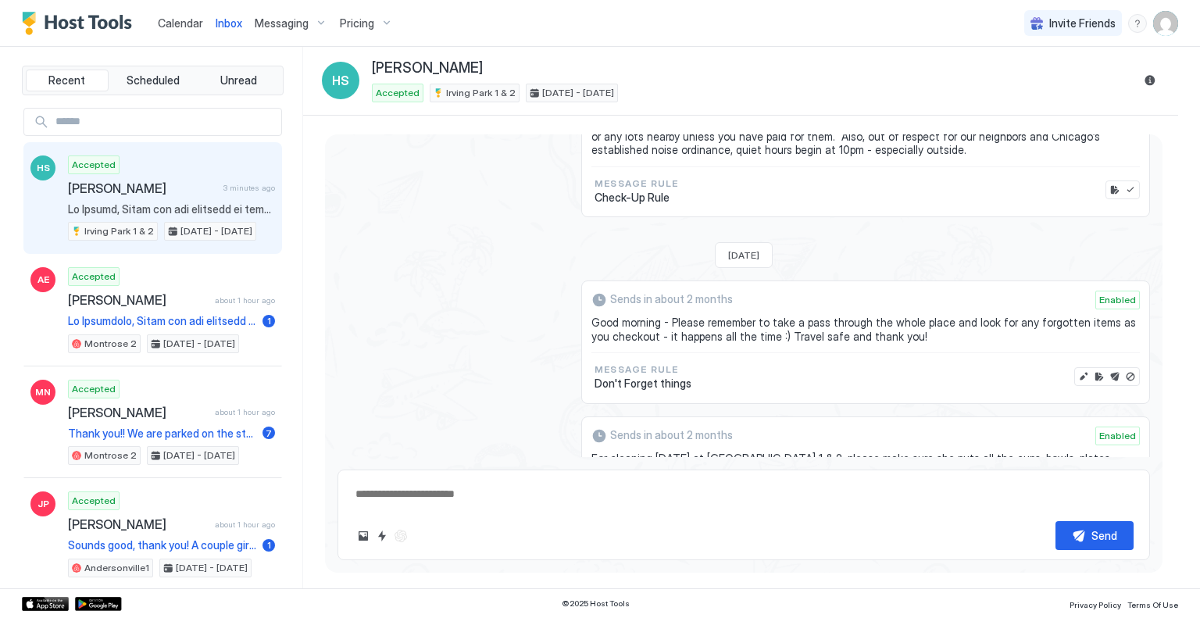
click at [1122, 369] on button "Disable message" at bounding box center [1130, 377] width 16 height 16
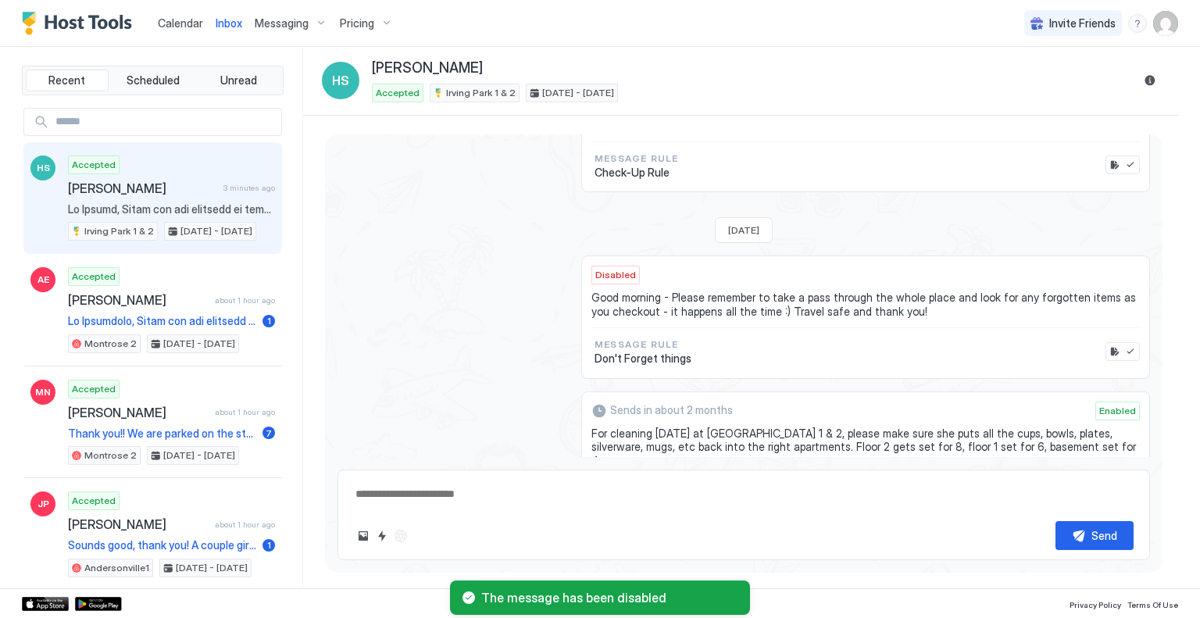
scroll to position [3062, 0]
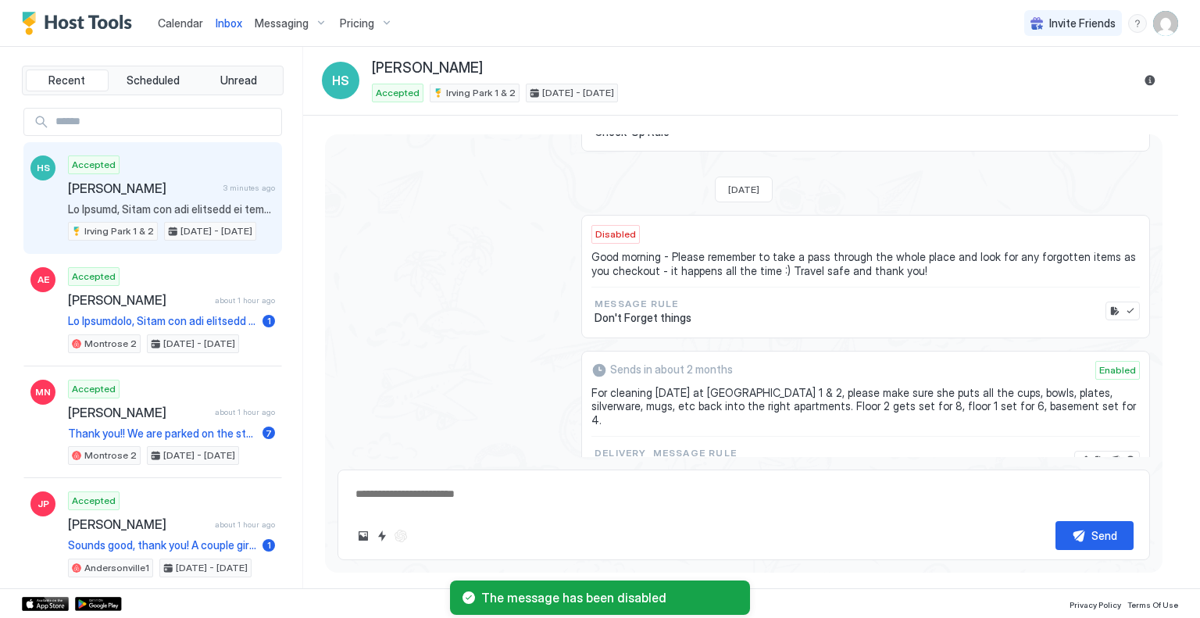
click at [1122, 452] on button "Disable message" at bounding box center [1130, 460] width 16 height 16
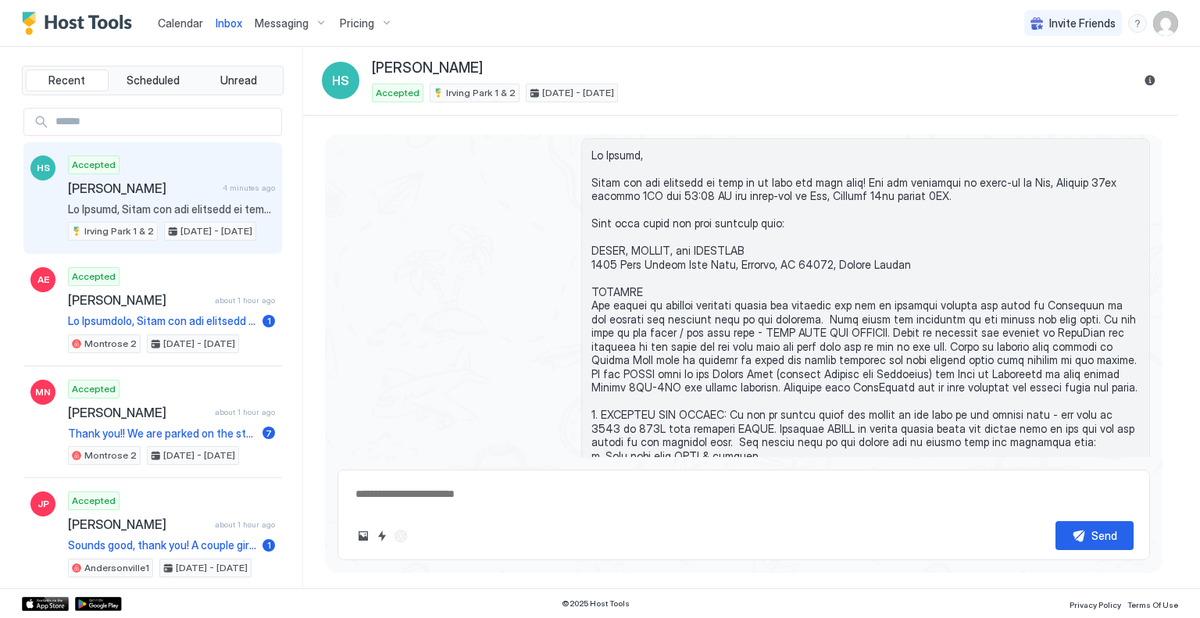
scroll to position [0, 0]
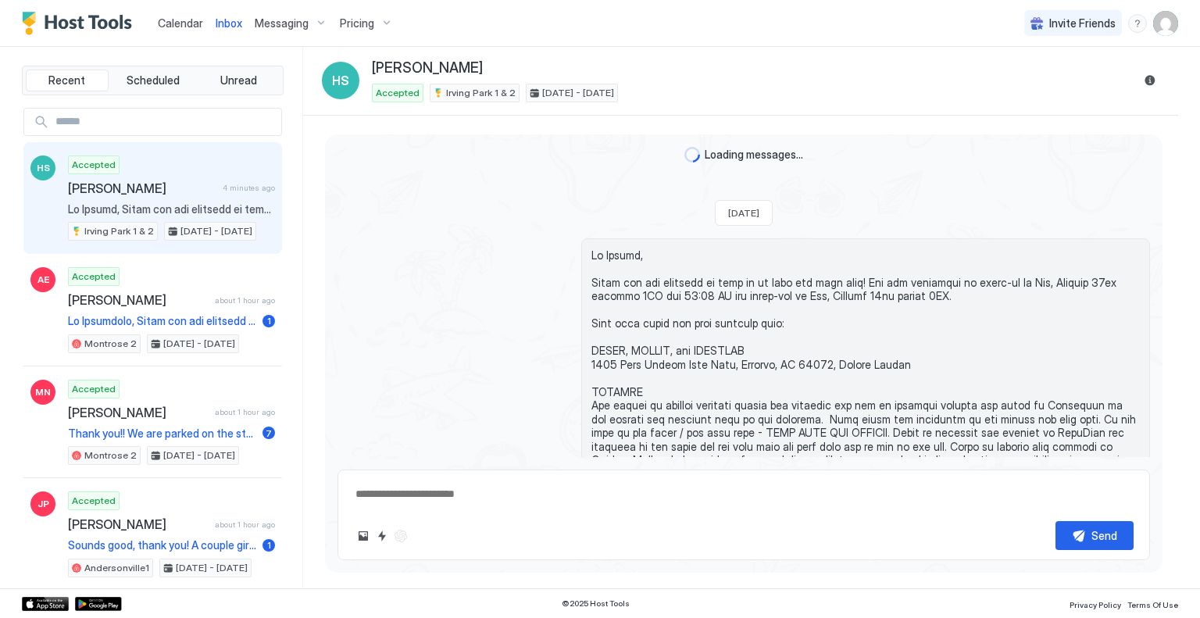
type textarea "*"
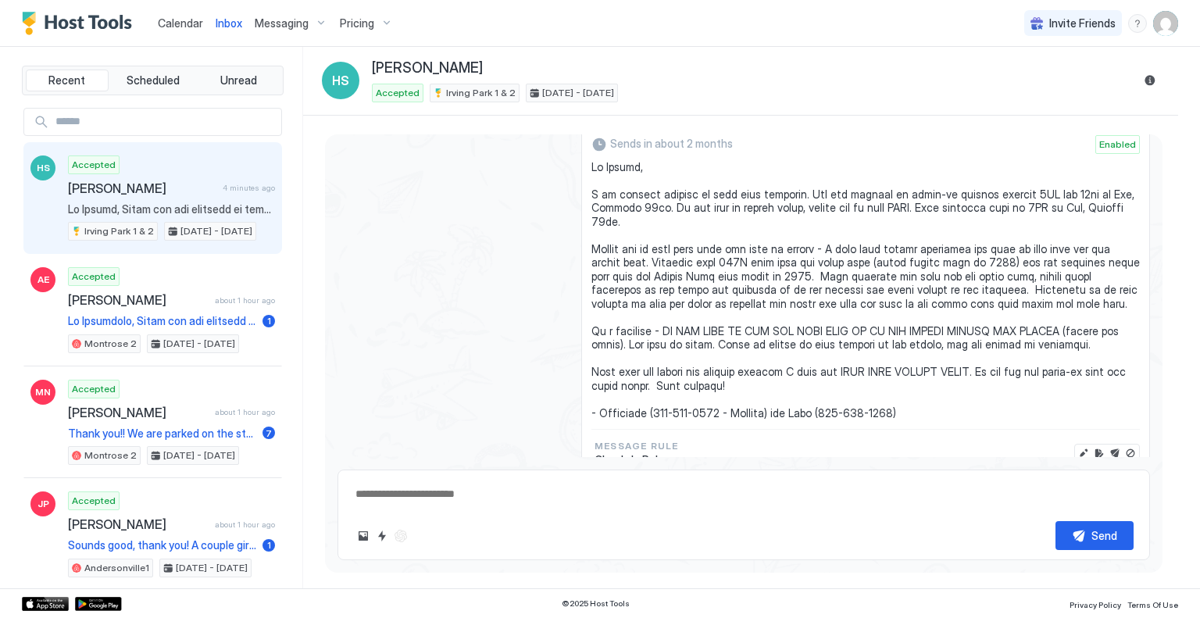
scroll to position [1939, 0]
click at [1076, 444] on button "Edit message" at bounding box center [1084, 452] width 16 height 16
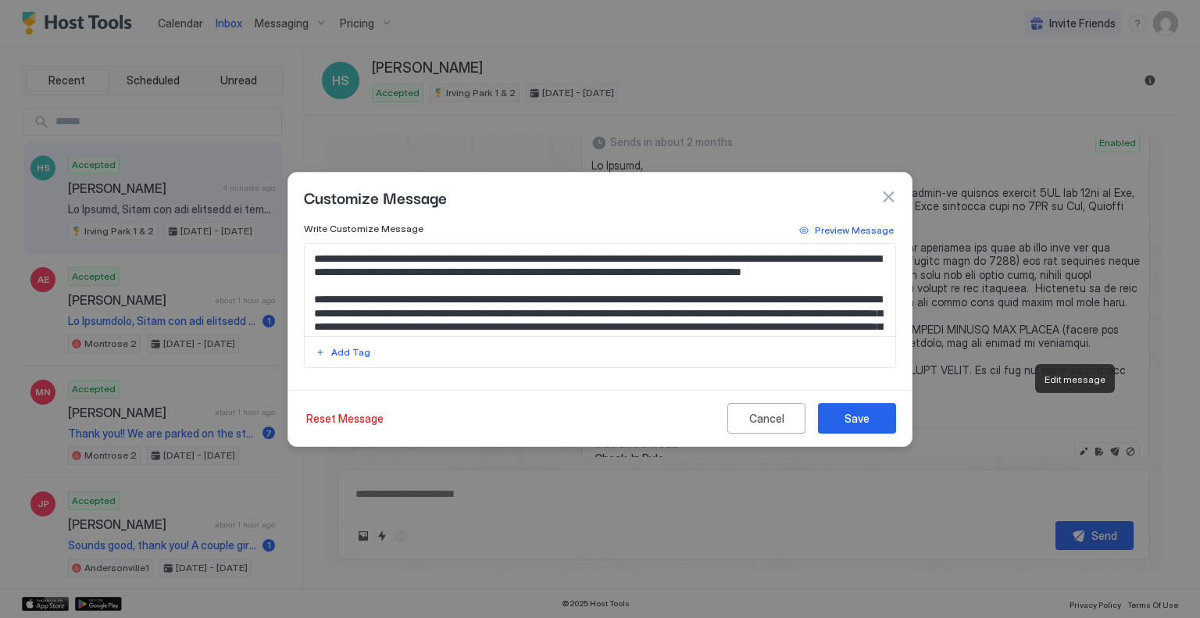
scroll to position [26, 0]
click at [689, 273] on textarea "Input Field" at bounding box center [600, 290] width 591 height 92
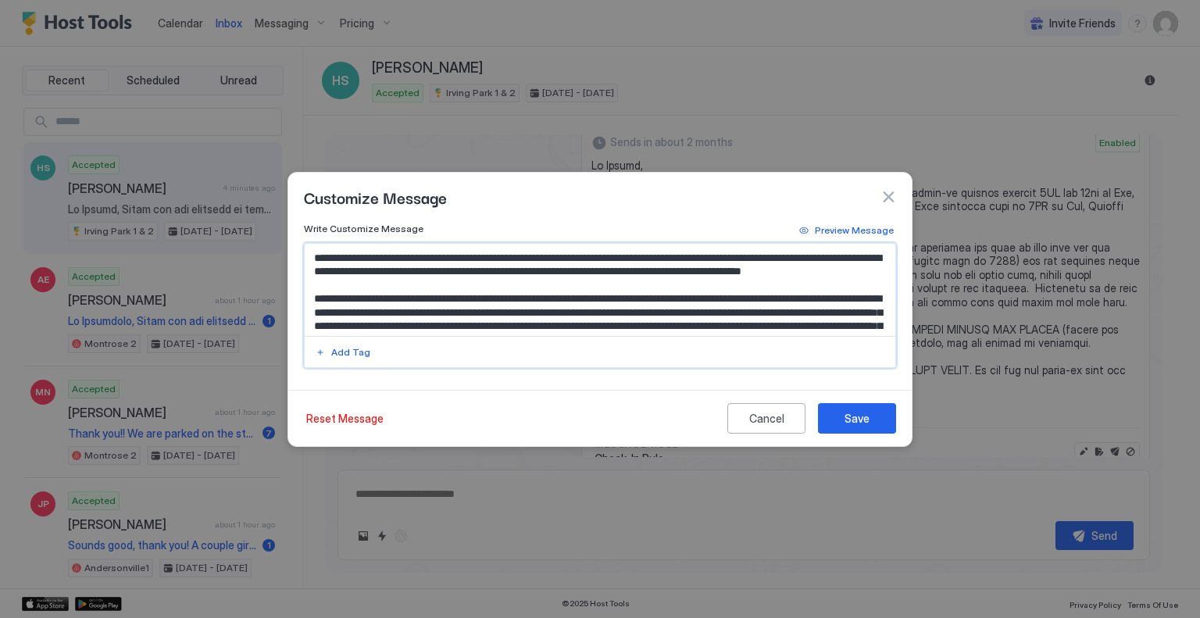
click at [749, 276] on textarea "Input Field" at bounding box center [600, 290] width 591 height 92
click at [713, 278] on textarea "Input Field" at bounding box center [600, 290] width 591 height 92
click at [715, 279] on textarea "Input Field" at bounding box center [600, 290] width 591 height 92
click at [703, 277] on textarea "Input Field" at bounding box center [600, 290] width 591 height 92
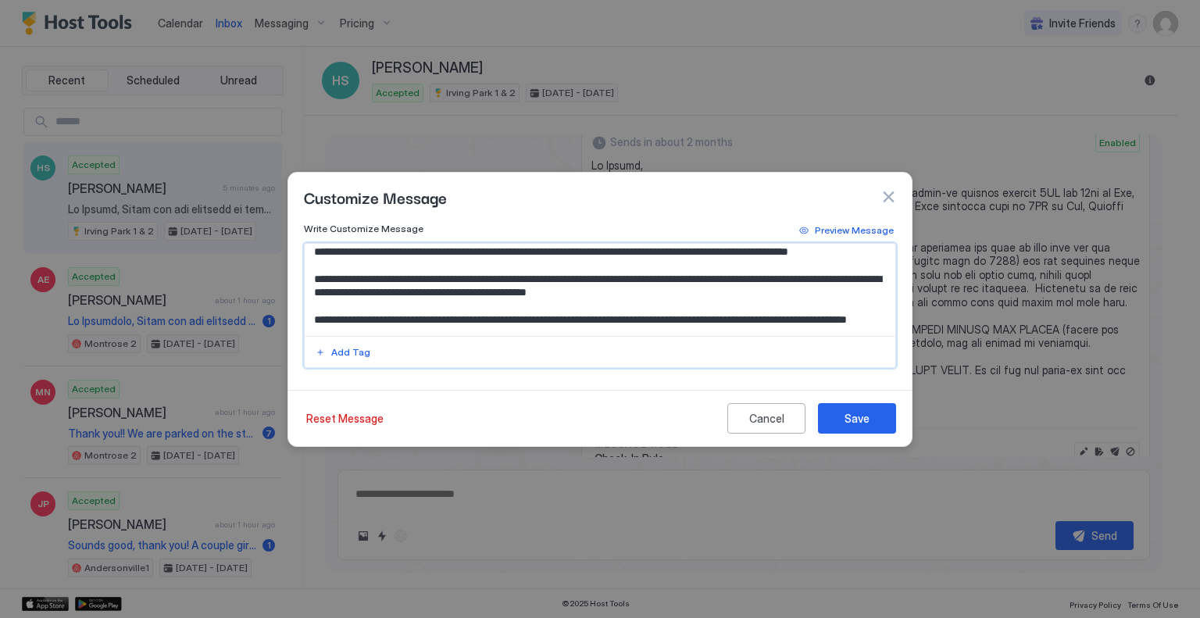
scroll to position [166, 0]
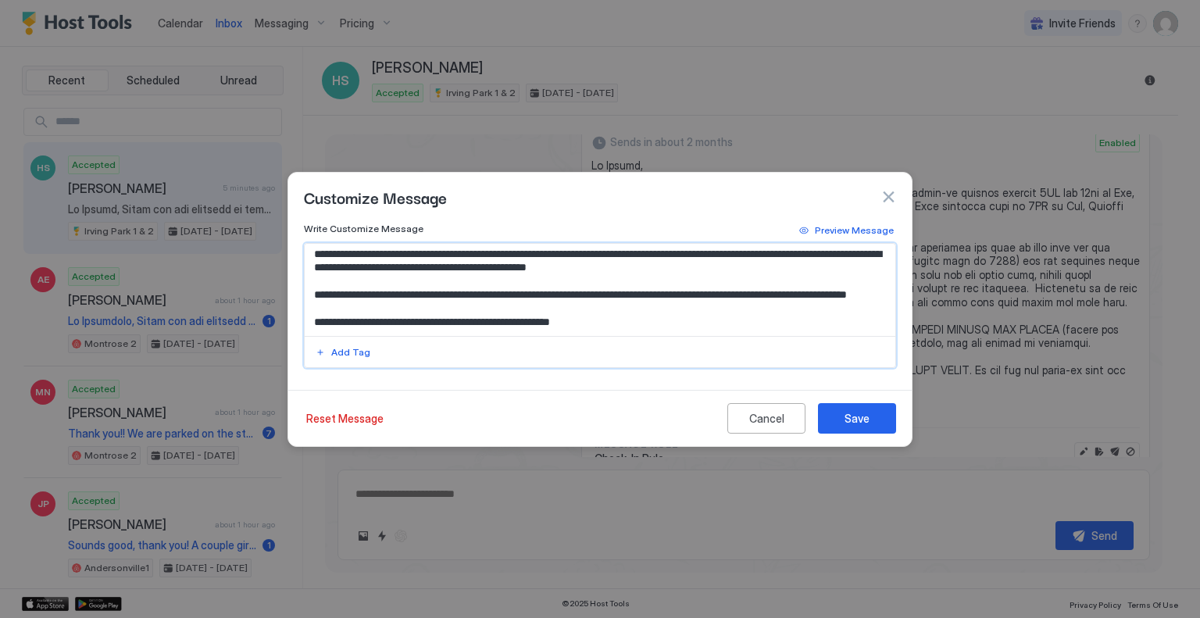
type textarea "**********"
click at [856, 423] on div "Save" at bounding box center [856, 418] width 25 height 16
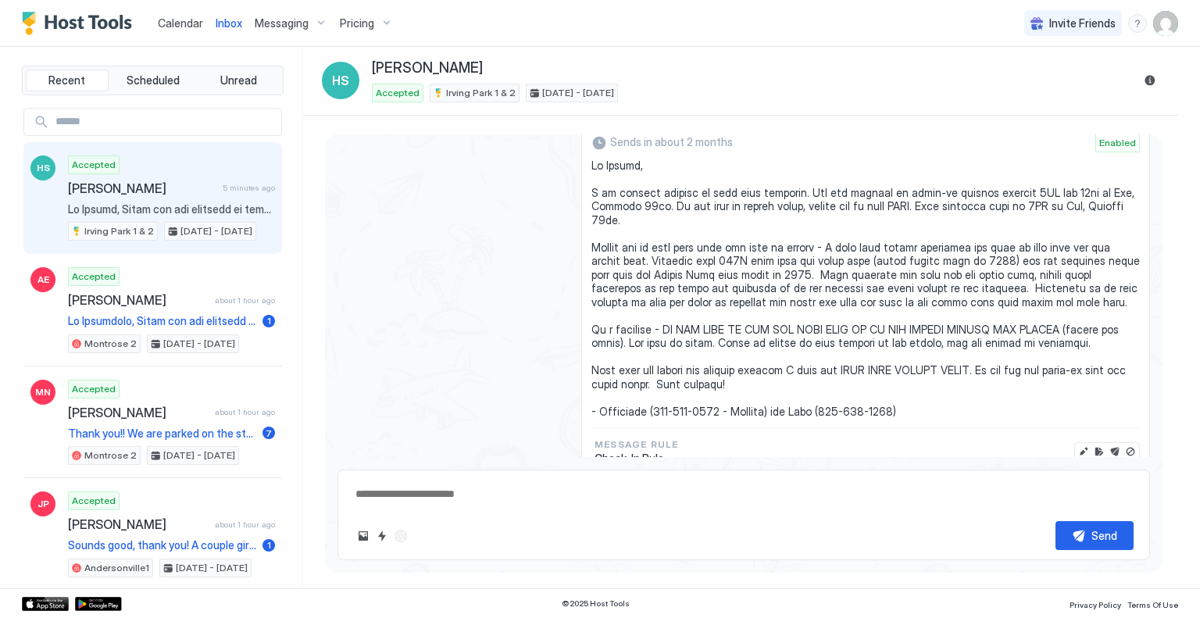
type textarea "*"
